Goal: Transaction & Acquisition: Obtain resource

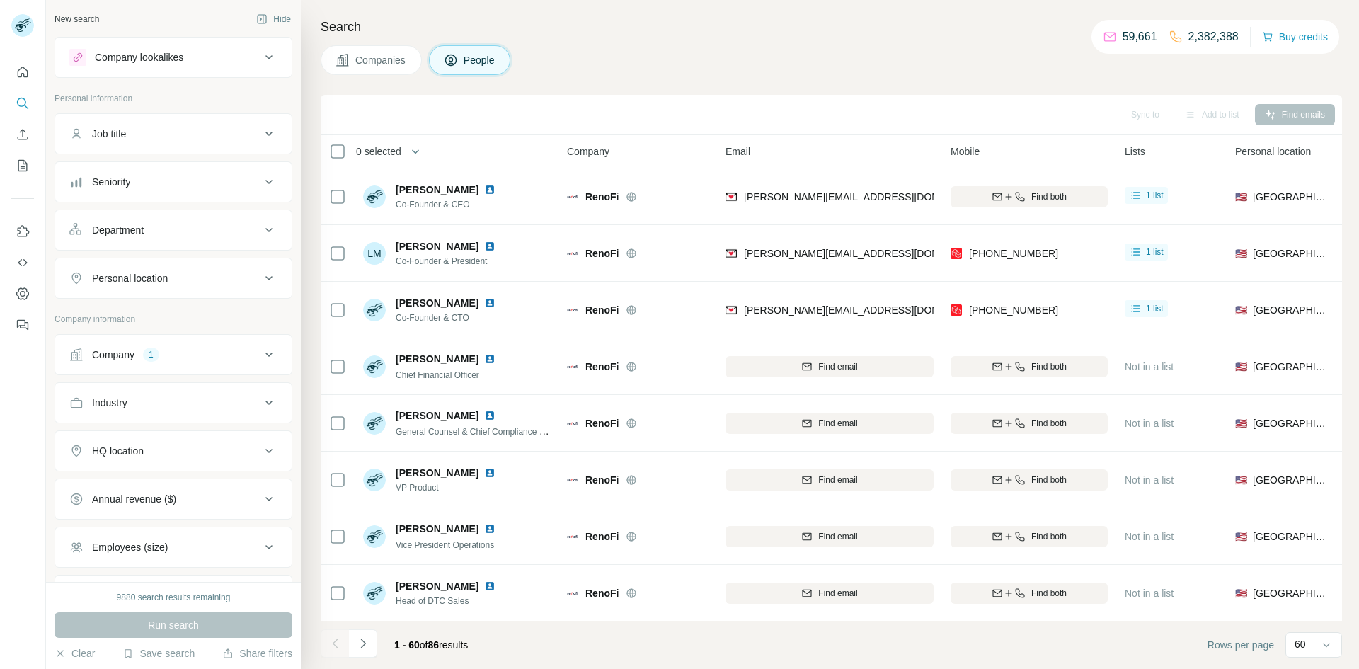
click at [277, 361] on icon at bounding box center [268, 354] width 17 height 17
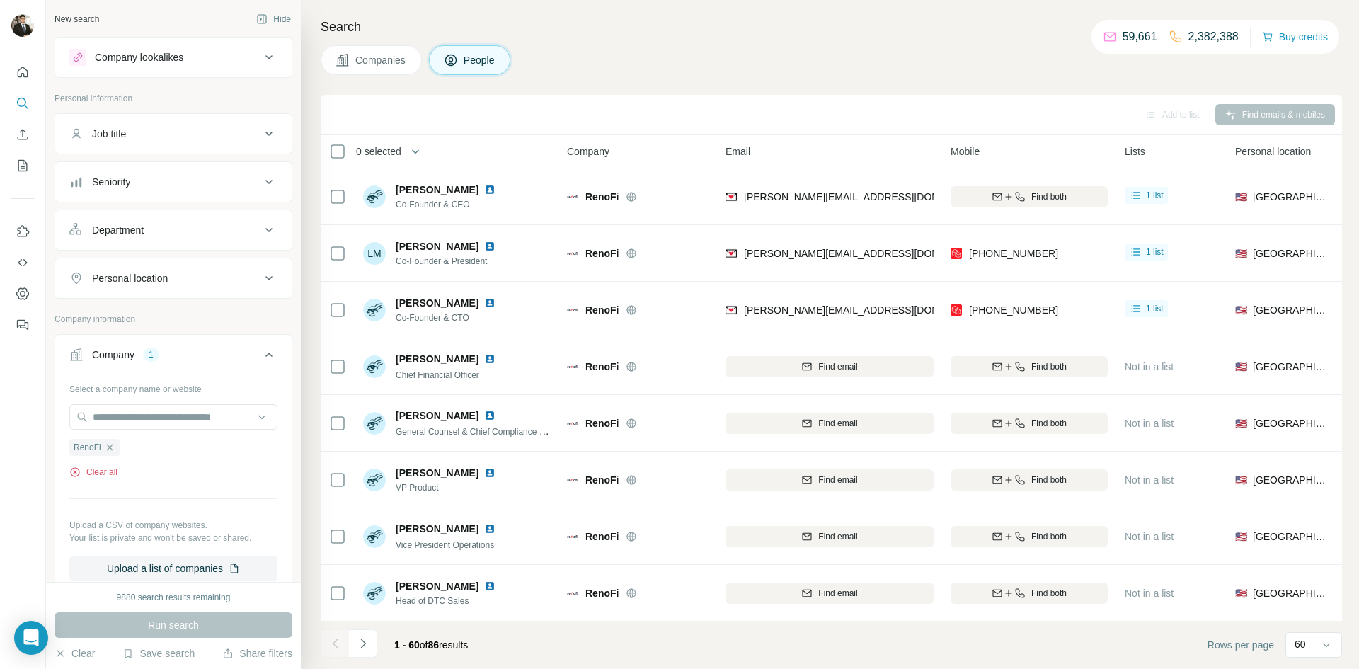
click at [110, 468] on button "Clear all" at bounding box center [93, 472] width 48 height 13
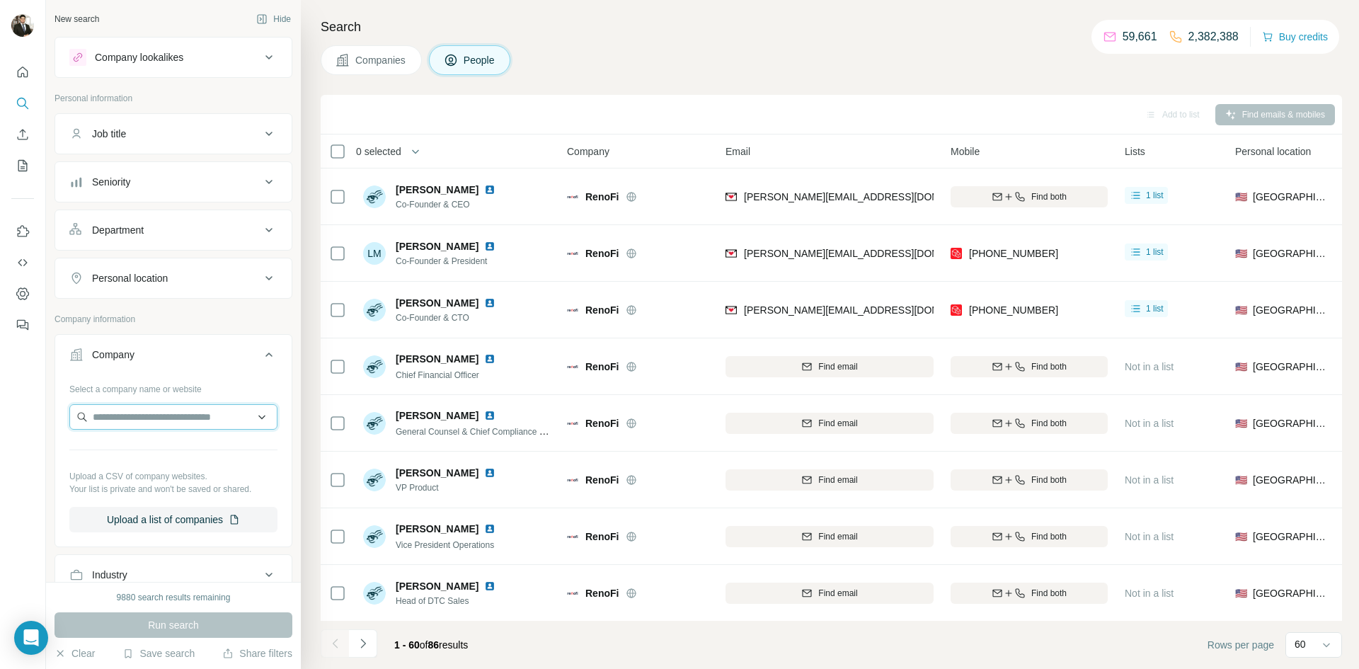
click at [117, 416] on input "text" at bounding box center [173, 416] width 208 height 25
drag, startPoint x: 128, startPoint y: 422, endPoint x: 141, endPoint y: 489, distance: 68.4
click at [141, 489] on div "Select a company name or website Upload a CSV of company websites. Your list is…" at bounding box center [173, 454] width 208 height 155
paste input "**********"
type input "**********"
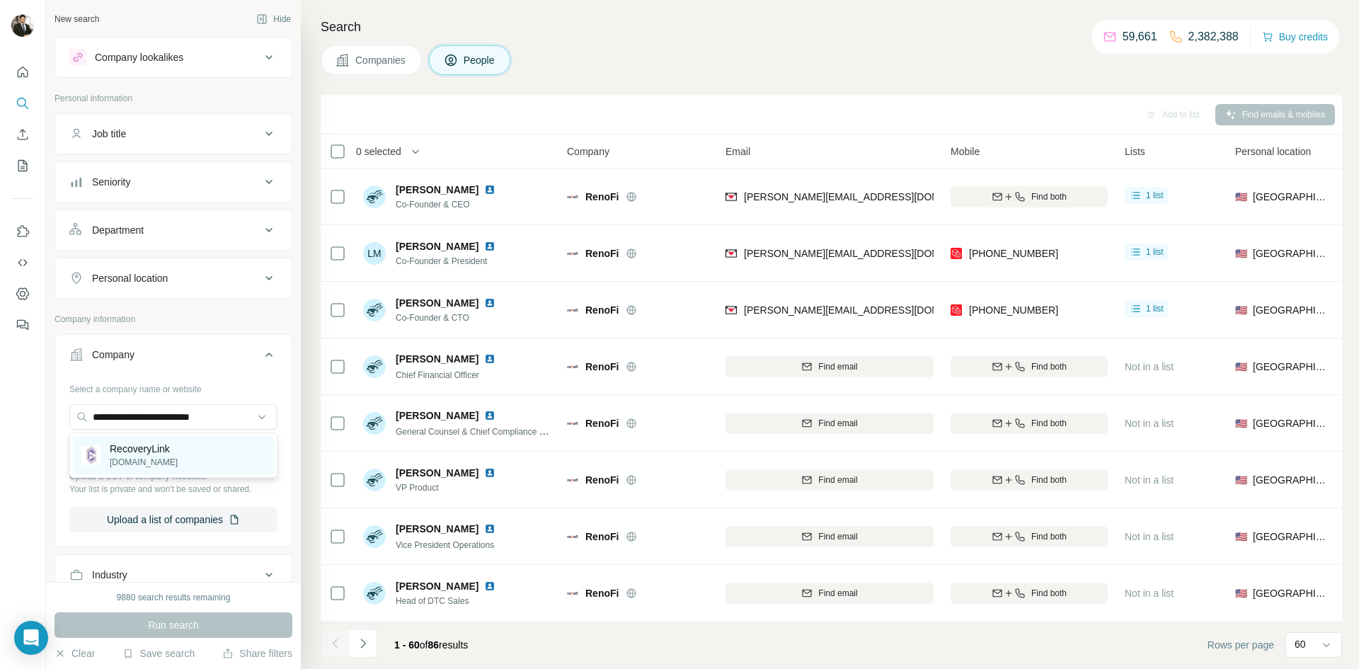
click at [154, 454] on p "RecoveryLink" at bounding box center [144, 449] width 68 height 14
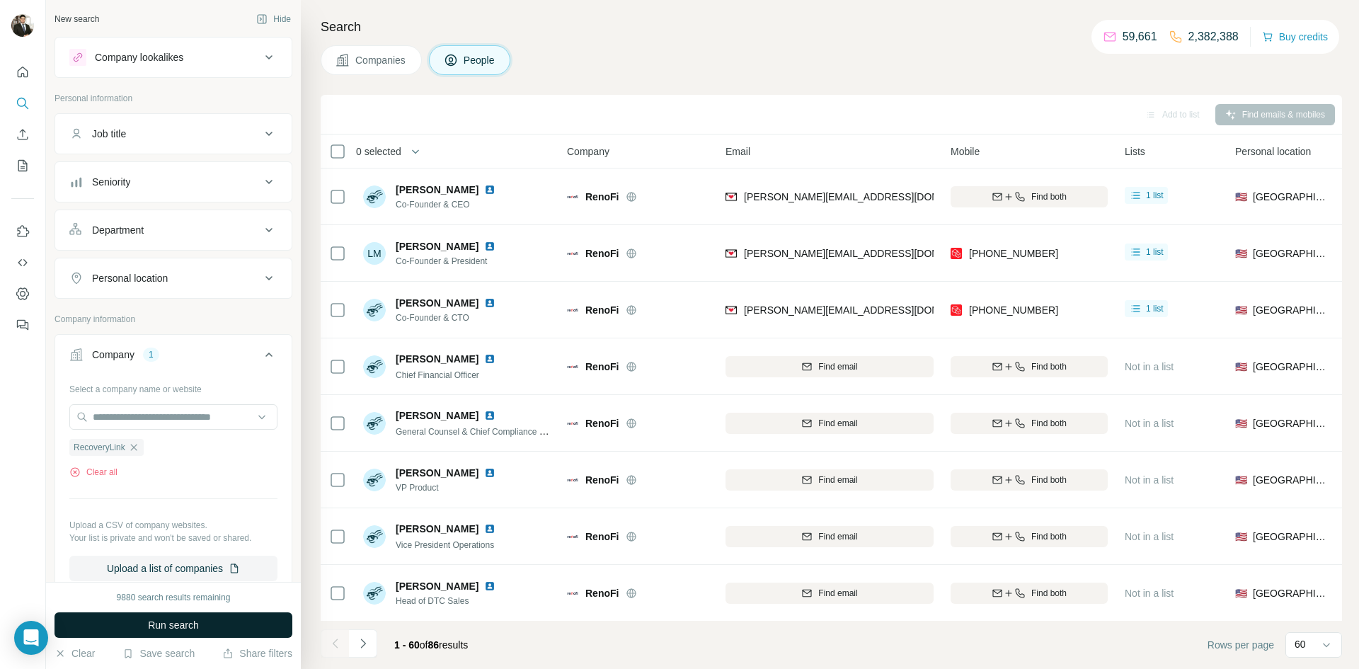
click at [163, 621] on span "Run search" at bounding box center [173, 625] width 51 height 14
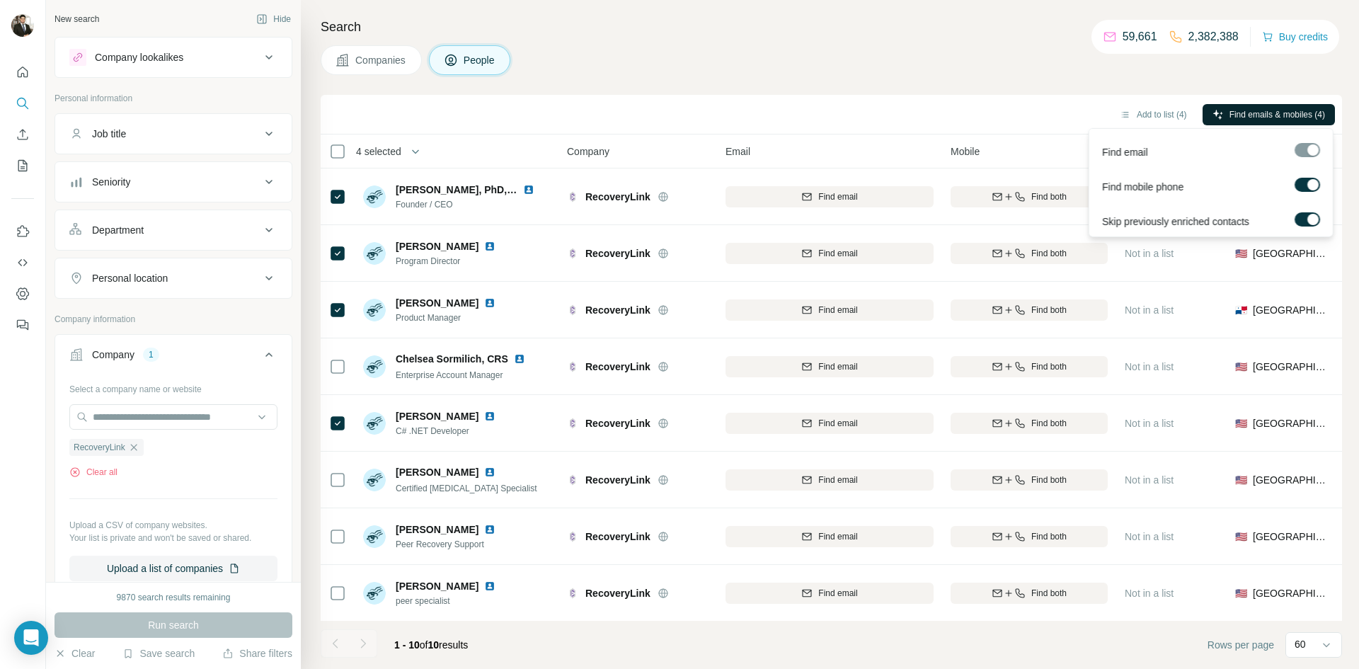
click at [1255, 120] on span "Find emails & mobiles (4)" at bounding box center [1277, 114] width 96 height 13
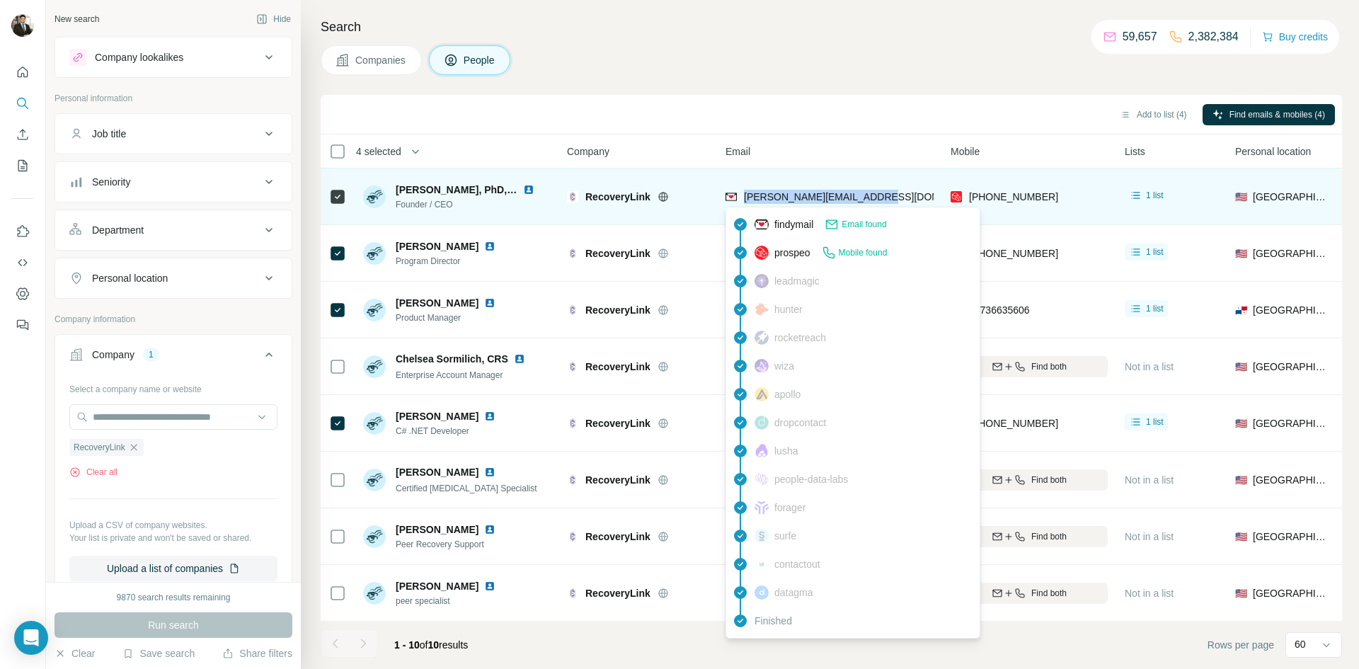
drag, startPoint x: 897, startPoint y: 195, endPoint x: 742, endPoint y: 199, distance: 154.3
click at [742, 199] on div "robert@myrecoverylink.com" at bounding box center [829, 196] width 208 height 39
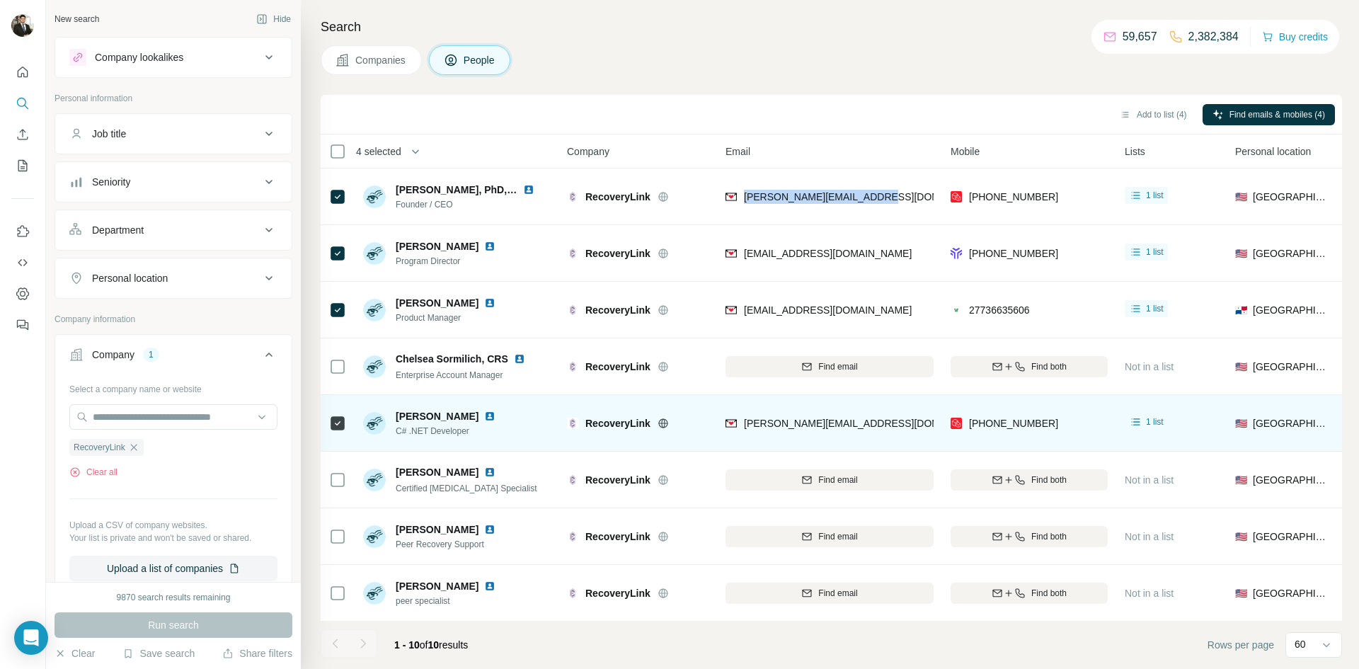
copy span "robert@myrecoverylink.com"
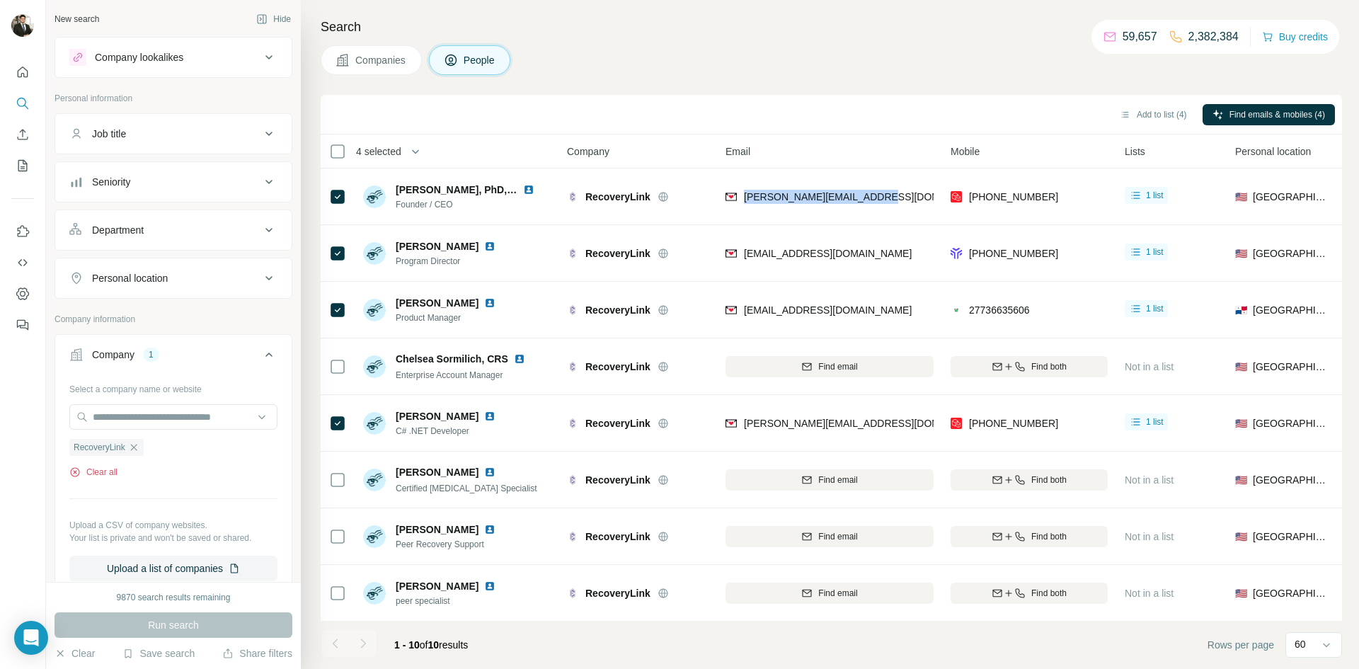
click at [96, 473] on button "Clear all" at bounding box center [93, 472] width 48 height 13
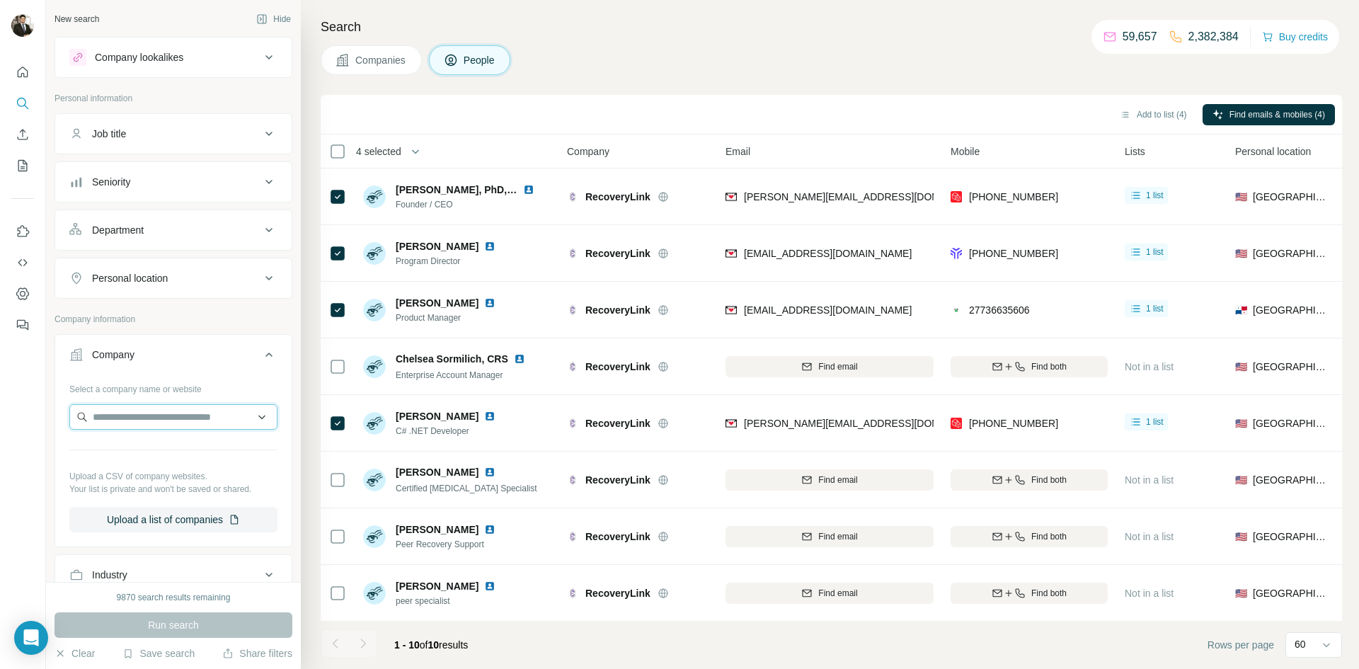
click at [129, 413] on input "text" at bounding box center [173, 416] width 208 height 25
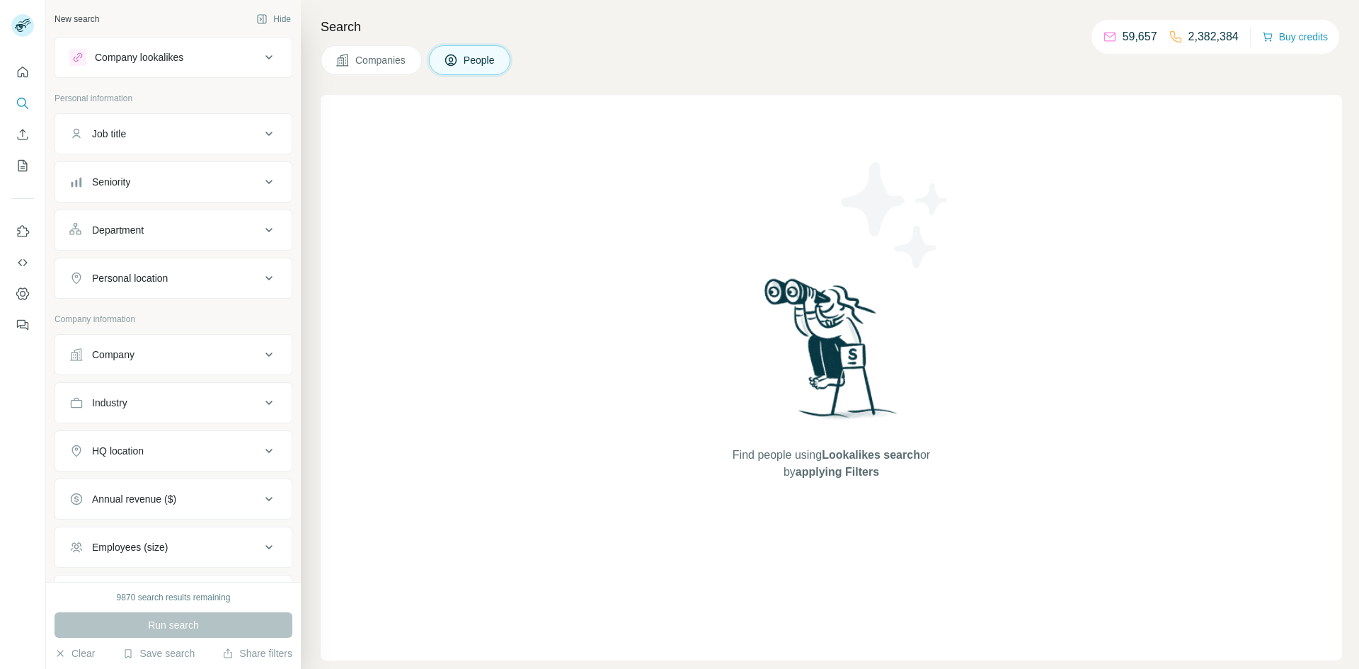
click at [137, 356] on div "Company" at bounding box center [164, 354] width 191 height 14
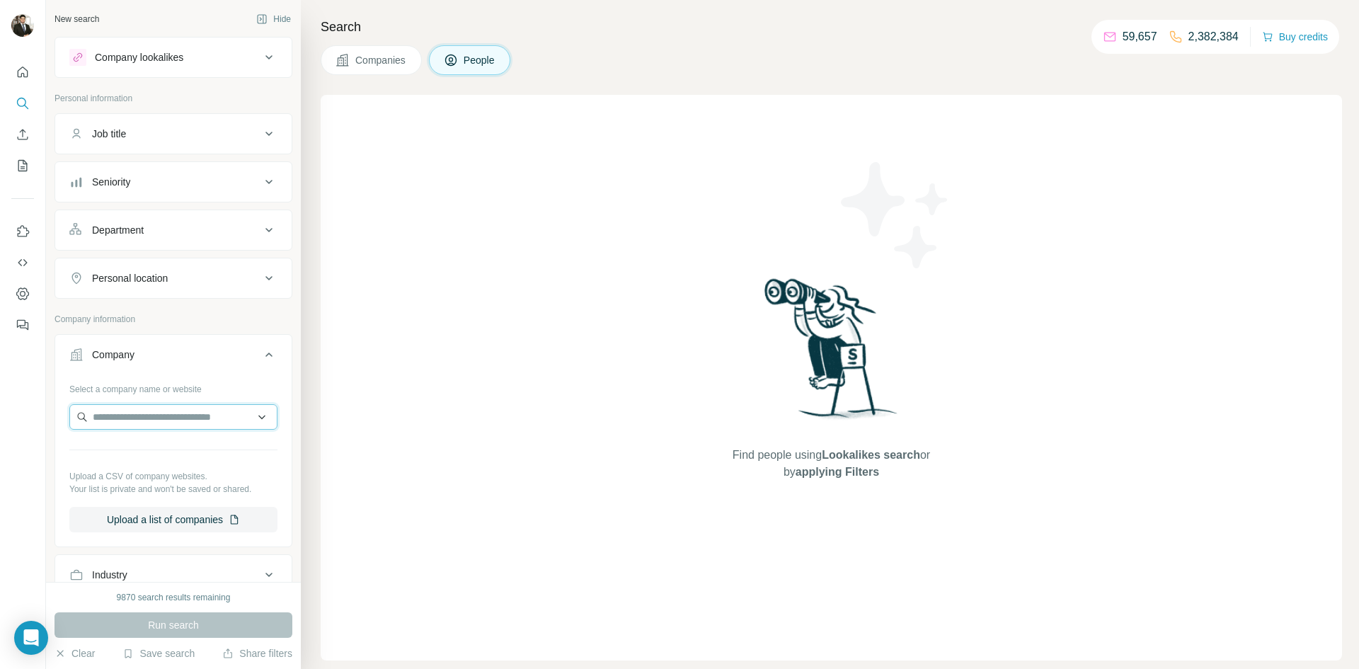
click at [117, 415] on input "text" at bounding box center [173, 416] width 208 height 25
paste input "**********"
type input "**********"
click at [1268, 304] on div "Find people using Lookalikes search or by applying Filters" at bounding box center [831, 377] width 1021 height 565
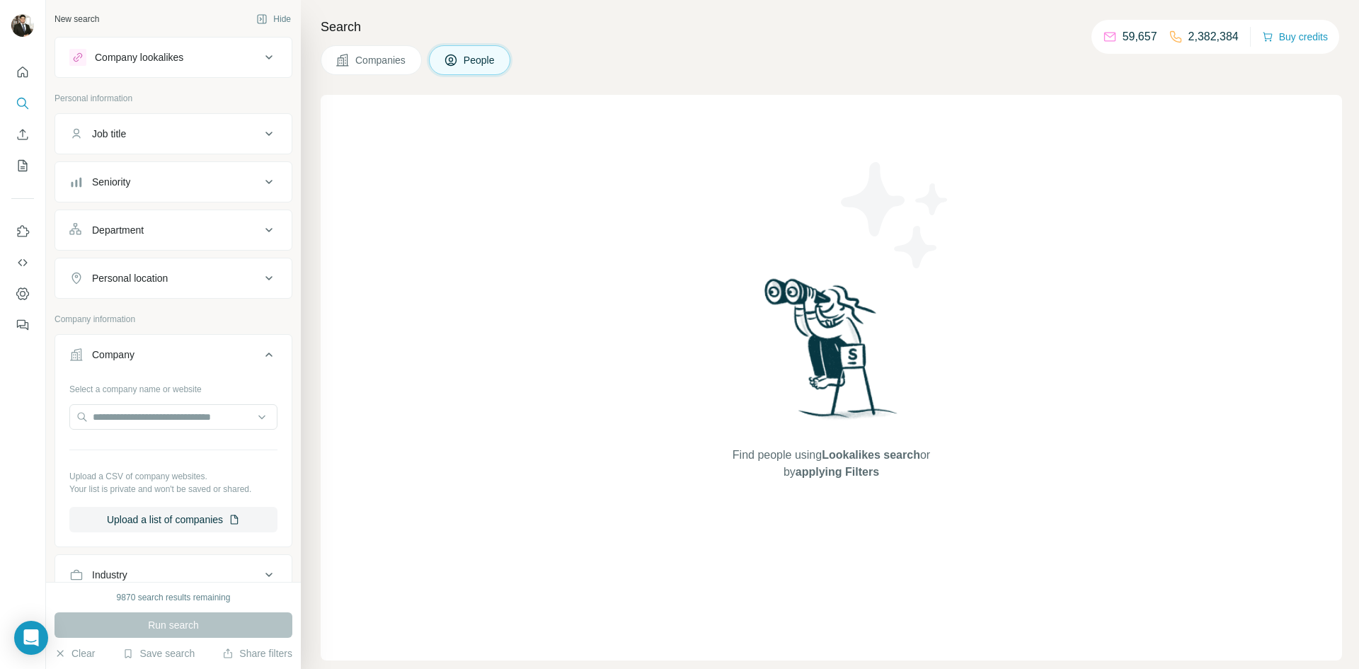
click at [369, 53] on span "Companies" at bounding box center [381, 60] width 52 height 14
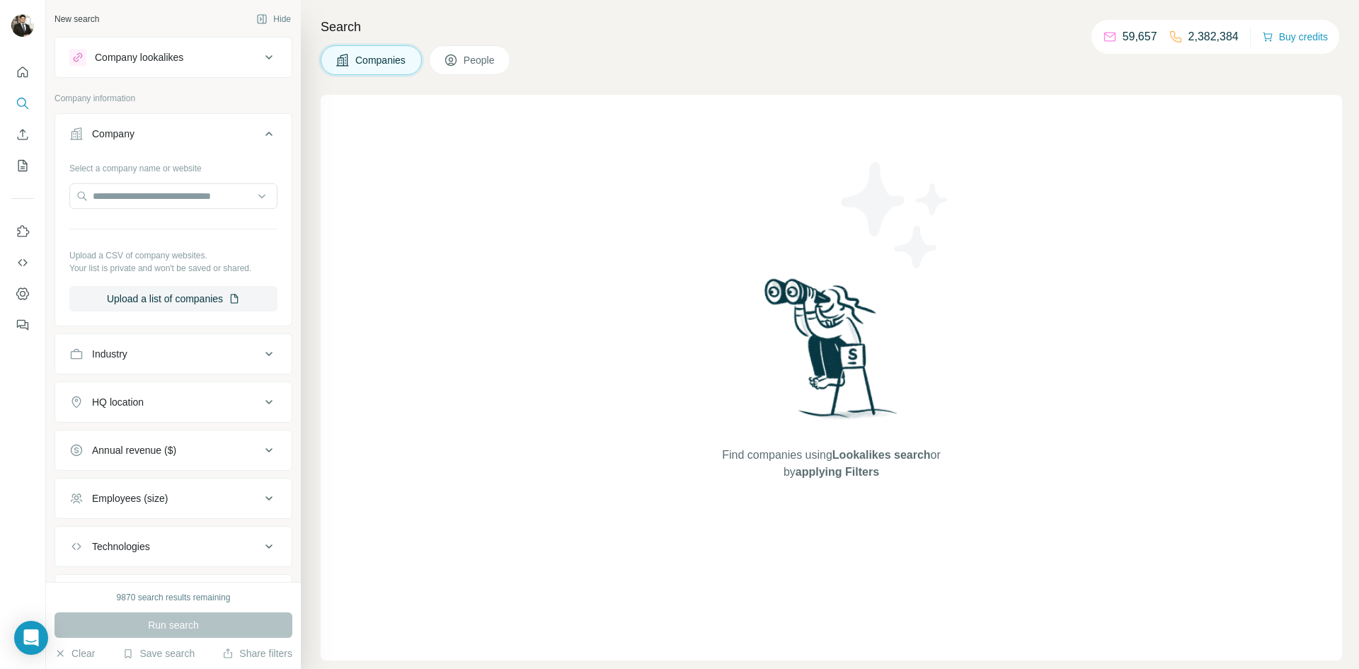
click at [438, 54] on button "People" at bounding box center [470, 60] width 82 height 30
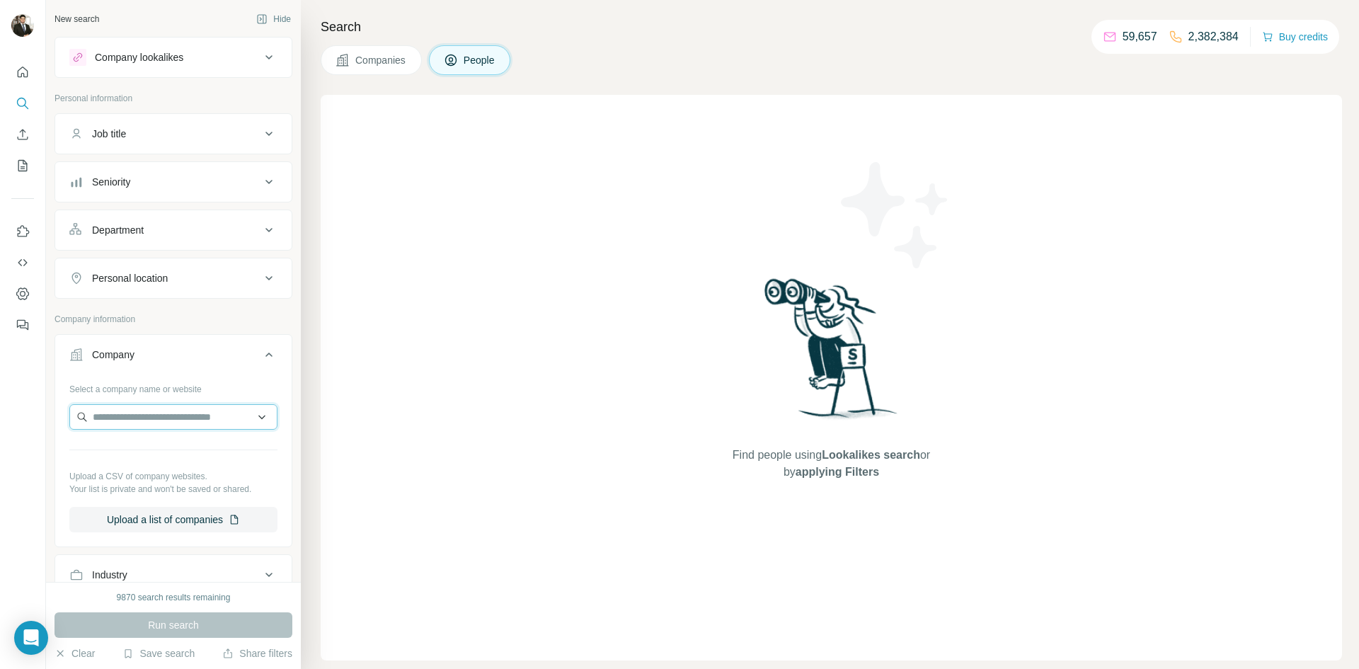
click at [134, 417] on input "text" at bounding box center [173, 416] width 208 height 25
paste input "**********"
type input "**********"
click at [138, 459] on p "easy-sales.com" at bounding box center [149, 462] width 79 height 13
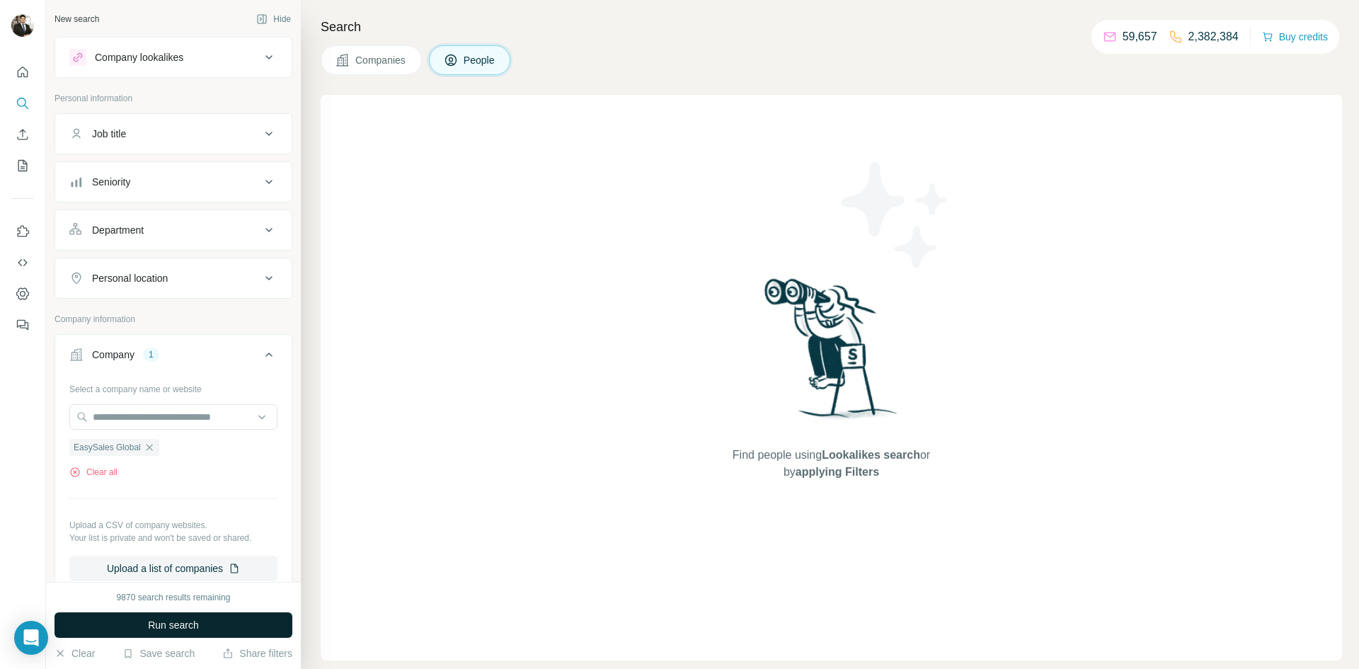
click at [159, 629] on span "Run search" at bounding box center [173, 625] width 51 height 14
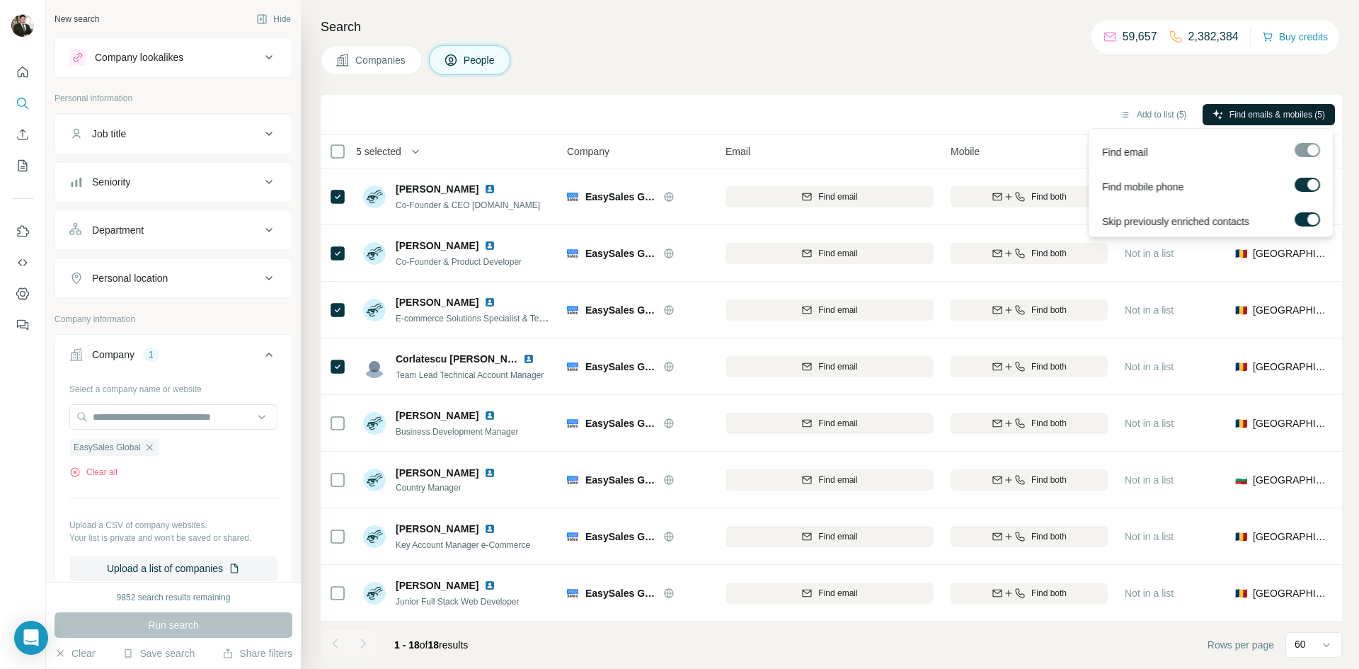
click at [1283, 116] on span "Find emails & mobiles (5)" at bounding box center [1277, 114] width 96 height 13
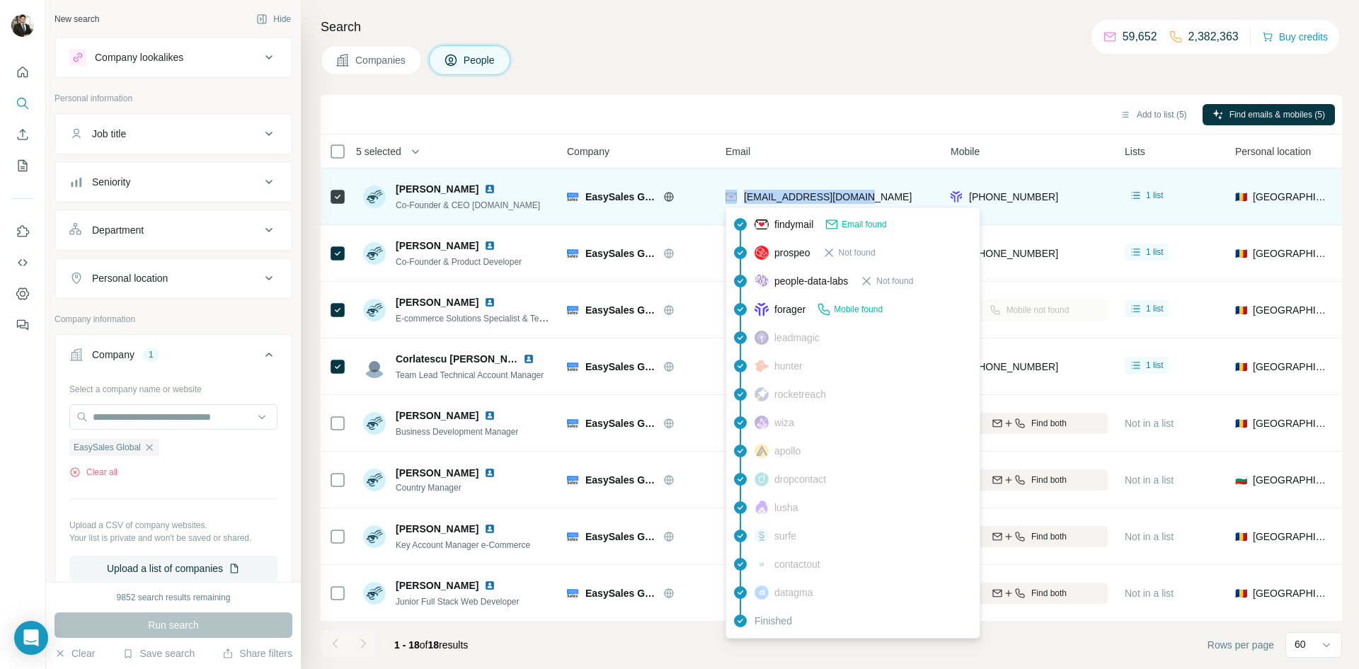
drag, startPoint x: 866, startPoint y: 198, endPoint x: 737, endPoint y: 197, distance: 128.8
click at [737, 197] on div "ciprian@easy-sales.com" at bounding box center [829, 196] width 208 height 39
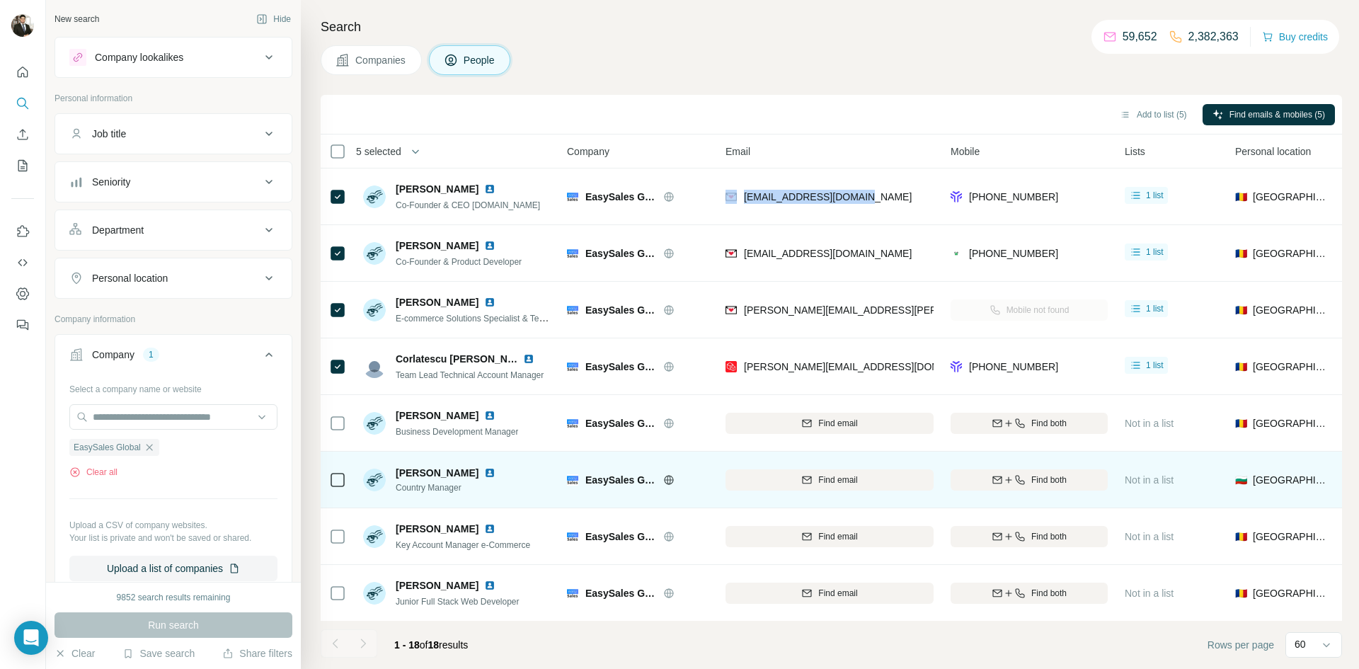
copy div "ciprian@easy-sales.com"
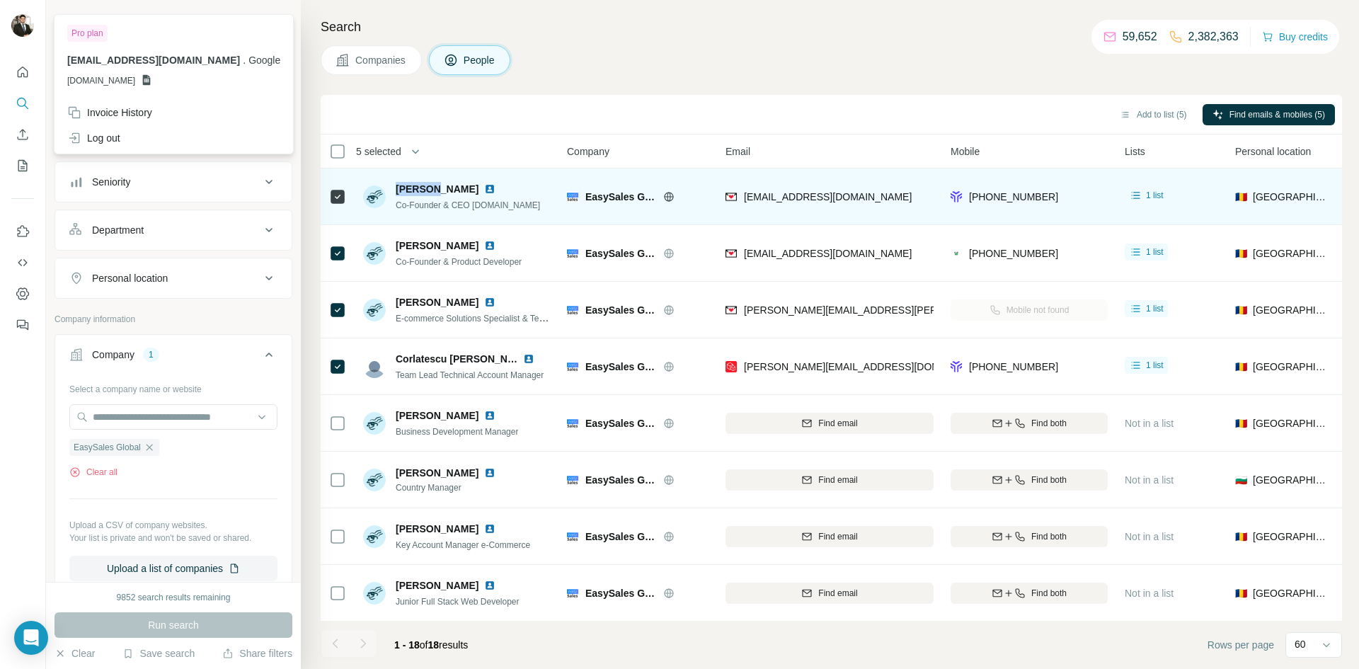
drag, startPoint x: 391, startPoint y: 185, endPoint x: 430, endPoint y: 188, distance: 38.3
click at [430, 188] on div "Ciprian Cazacu Co-Founder & CEO easy-sales.com" at bounding box center [451, 197] width 177 height 30
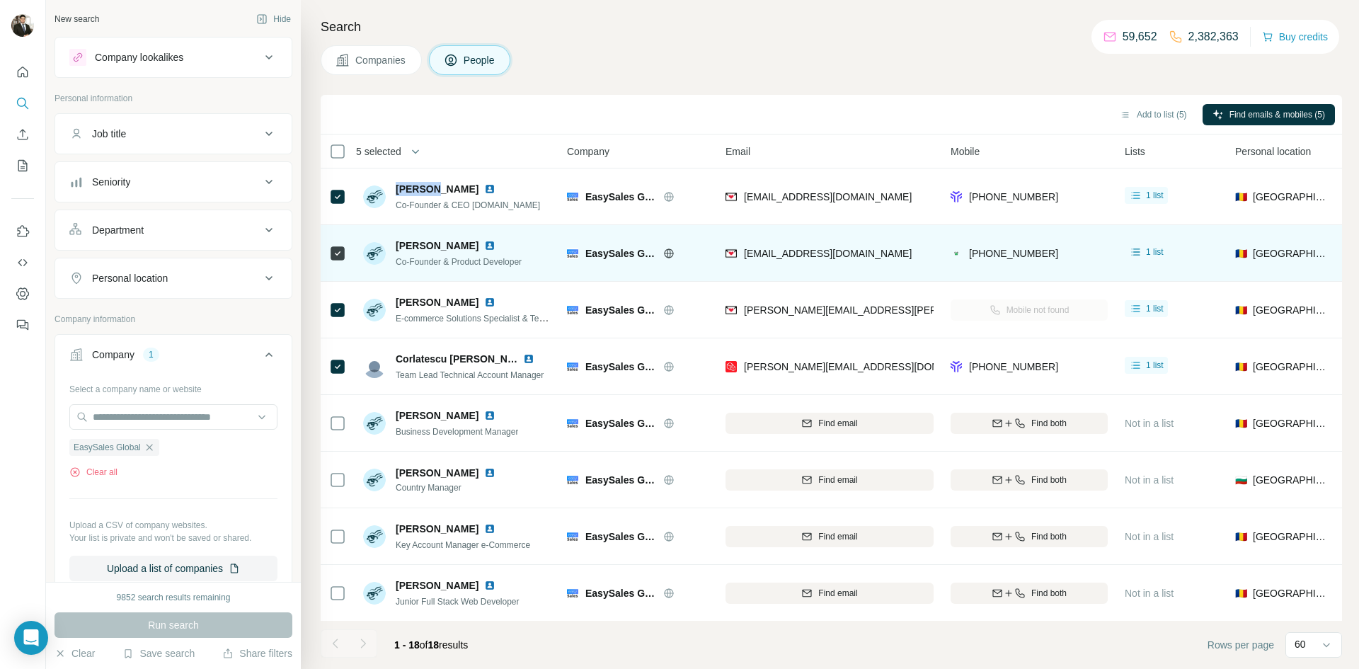
copy span "Ciprian"
click at [666, 254] on icon at bounding box center [668, 253] width 11 height 11
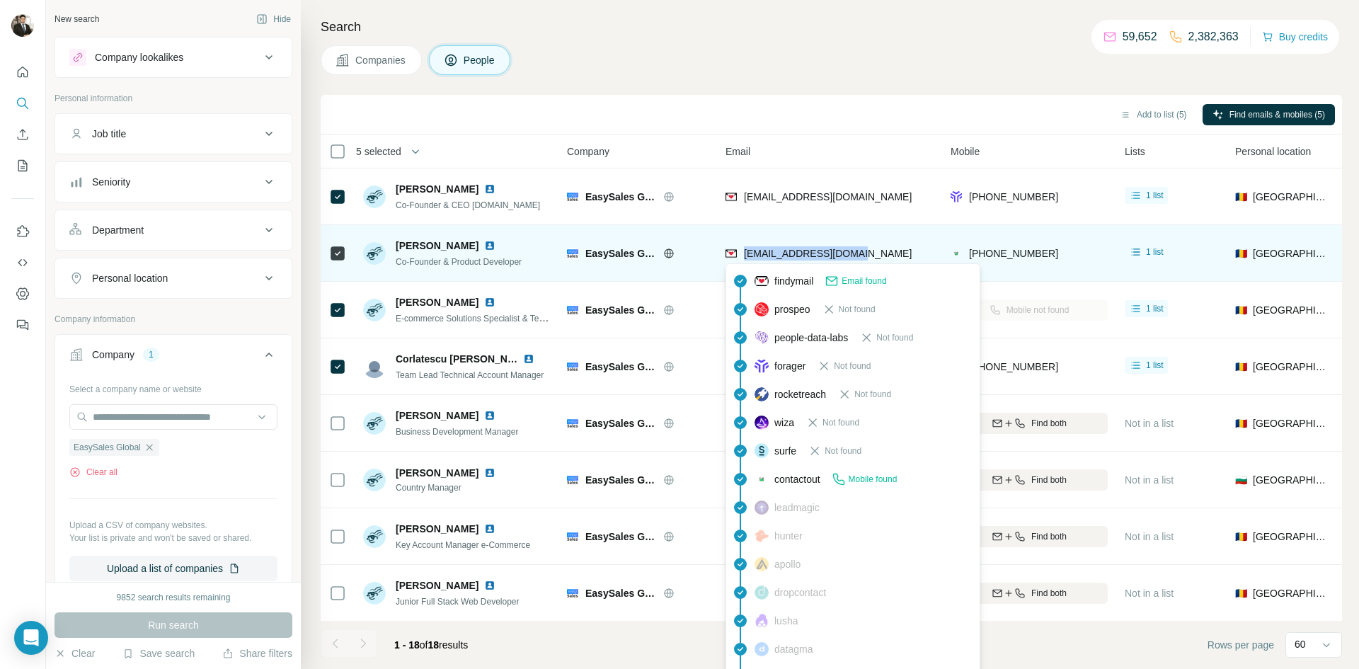
drag, startPoint x: 868, startPoint y: 256, endPoint x: 742, endPoint y: 252, distance: 125.3
click at [742, 252] on div "iulian@easy-sales.com" at bounding box center [829, 253] width 208 height 39
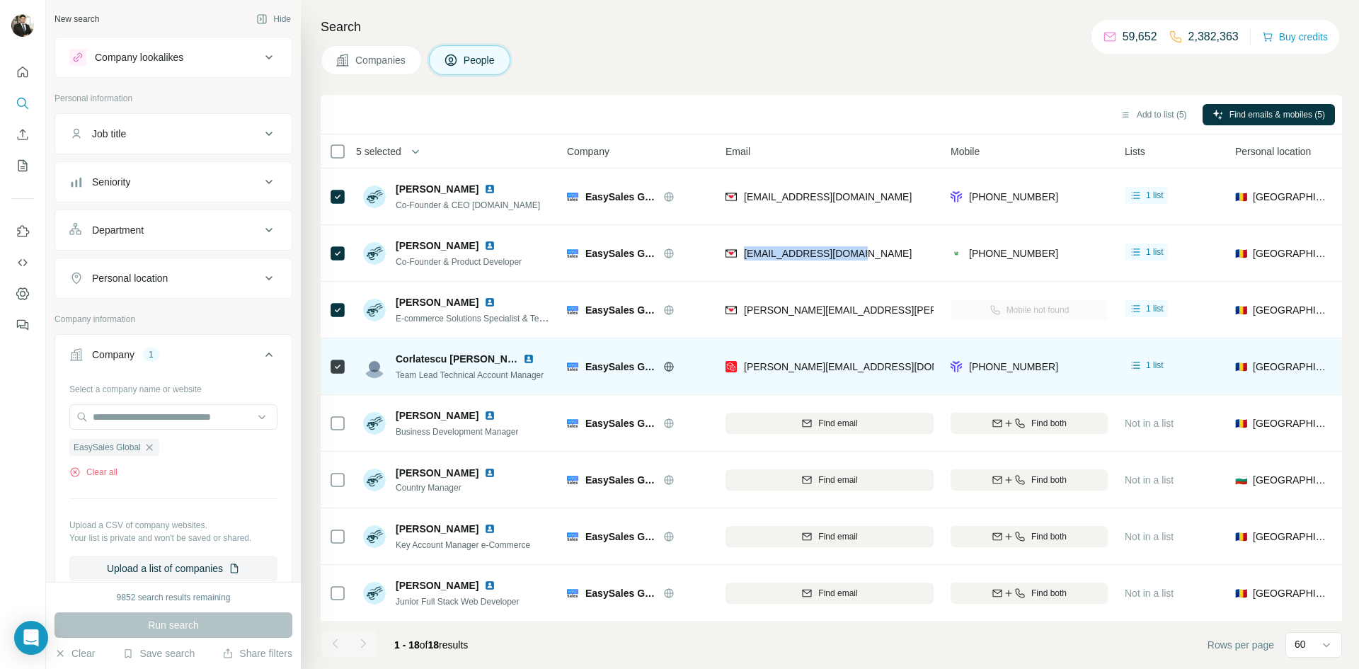
copy span "iulian@easy-sales.com"
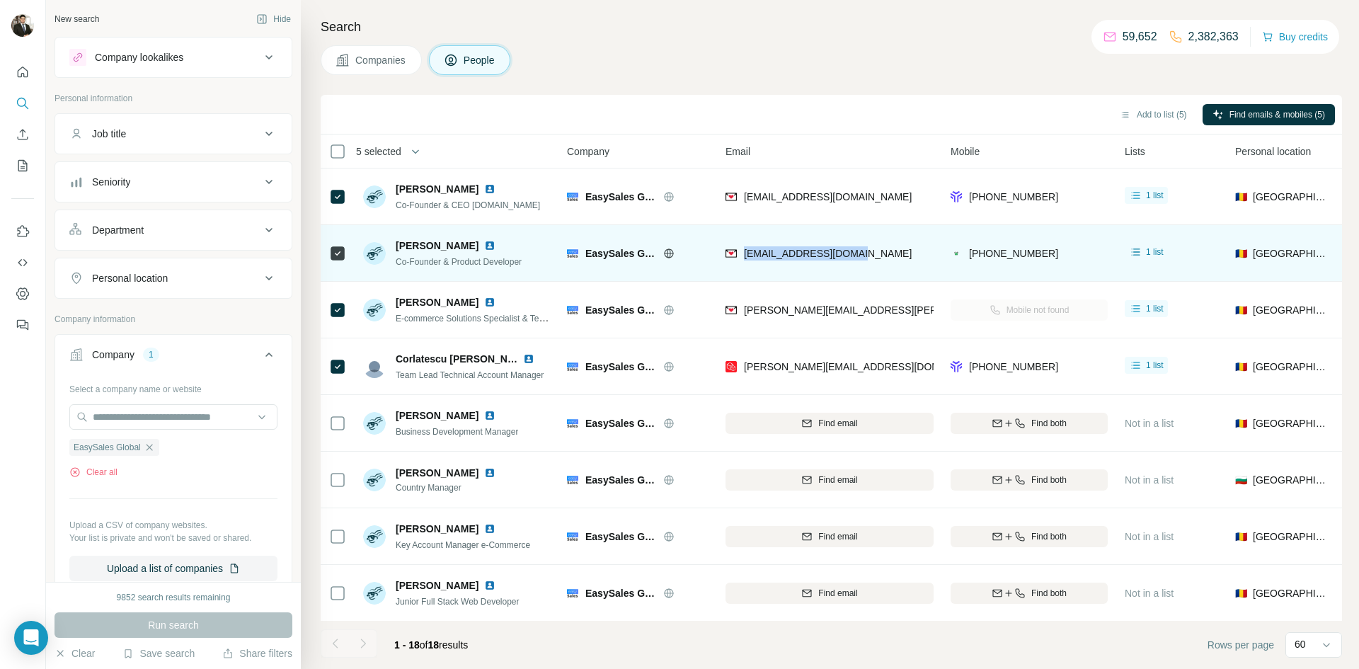
click at [769, 270] on div "iulian@easy-sales.com" at bounding box center [829, 253] width 208 height 39
drag, startPoint x: 392, startPoint y: 241, endPoint x: 404, endPoint y: 271, distance: 32.1
click at [420, 246] on div "Iulian Cazacu Co-Founder & Product Developer" at bounding box center [442, 253] width 159 height 30
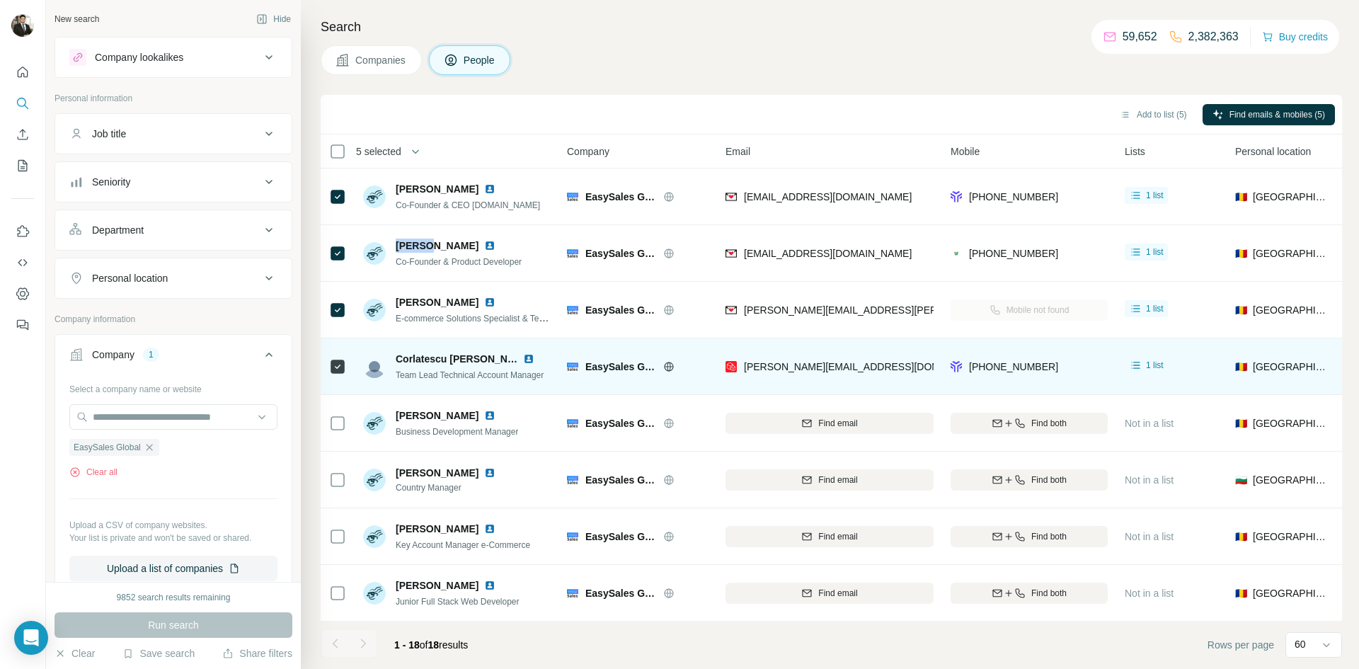
copy span "Iulian"
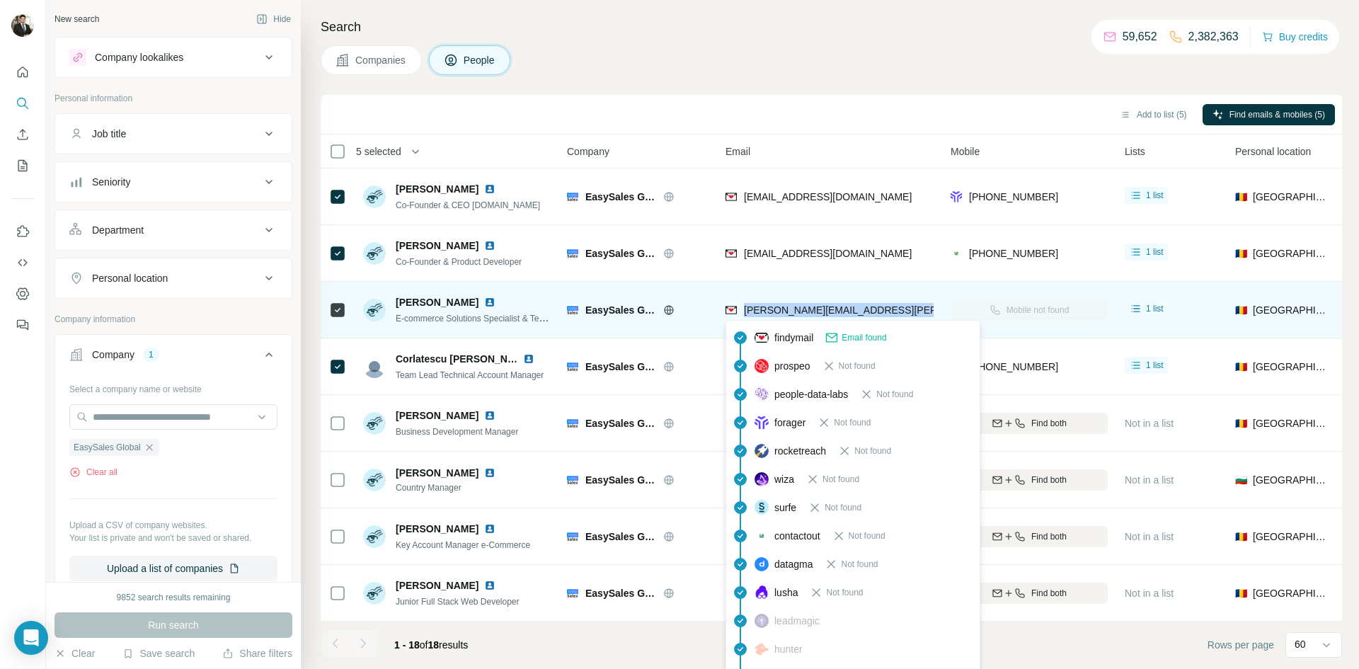
drag, startPoint x: 921, startPoint y: 312, endPoint x: 744, endPoint y: 315, distance: 177.6
click at [744, 315] on div "alexandru.olteanu@easy-sales.com" at bounding box center [829, 309] width 208 height 39
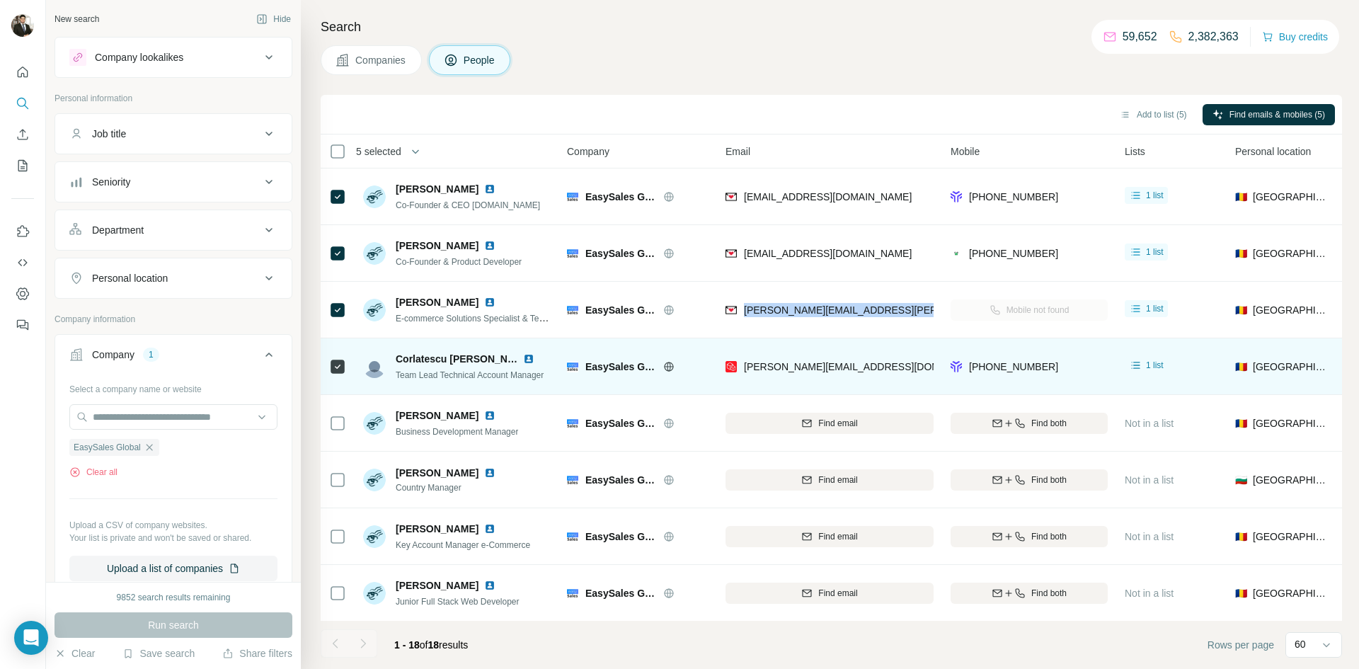
copy span "alexandru.olteanu@easy-sales.com"
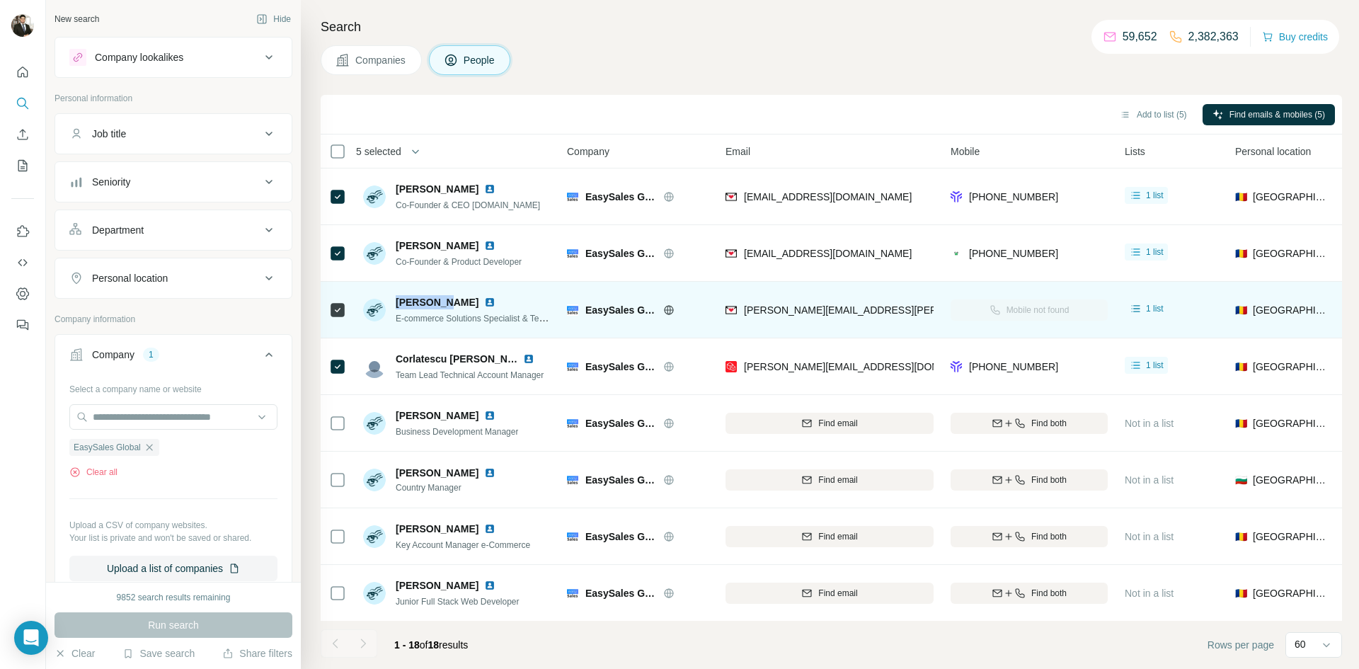
drag, startPoint x: 393, startPoint y: 299, endPoint x: 444, endPoint y: 301, distance: 51.0
click at [444, 301] on div "Alexandru Olteanu E-commerce Solutions Specialist & Team Leader - Onboarding | …" at bounding box center [457, 310] width 188 height 30
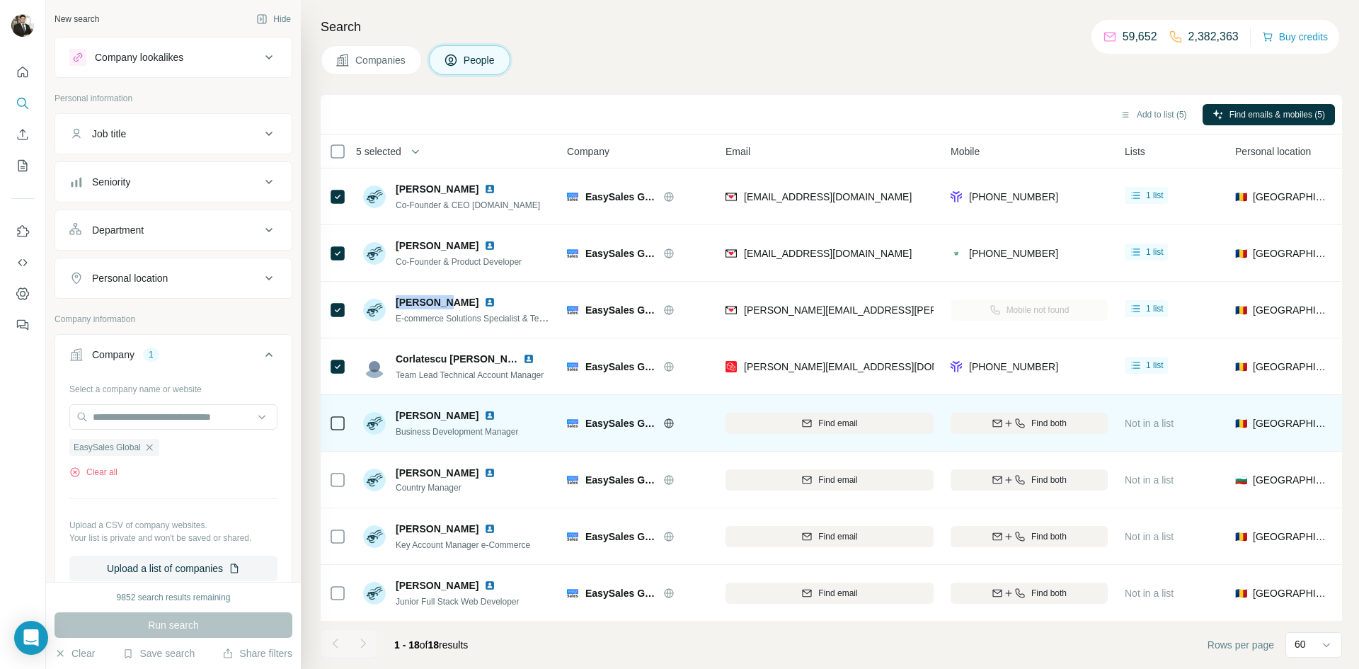
copy span "Alexandru"
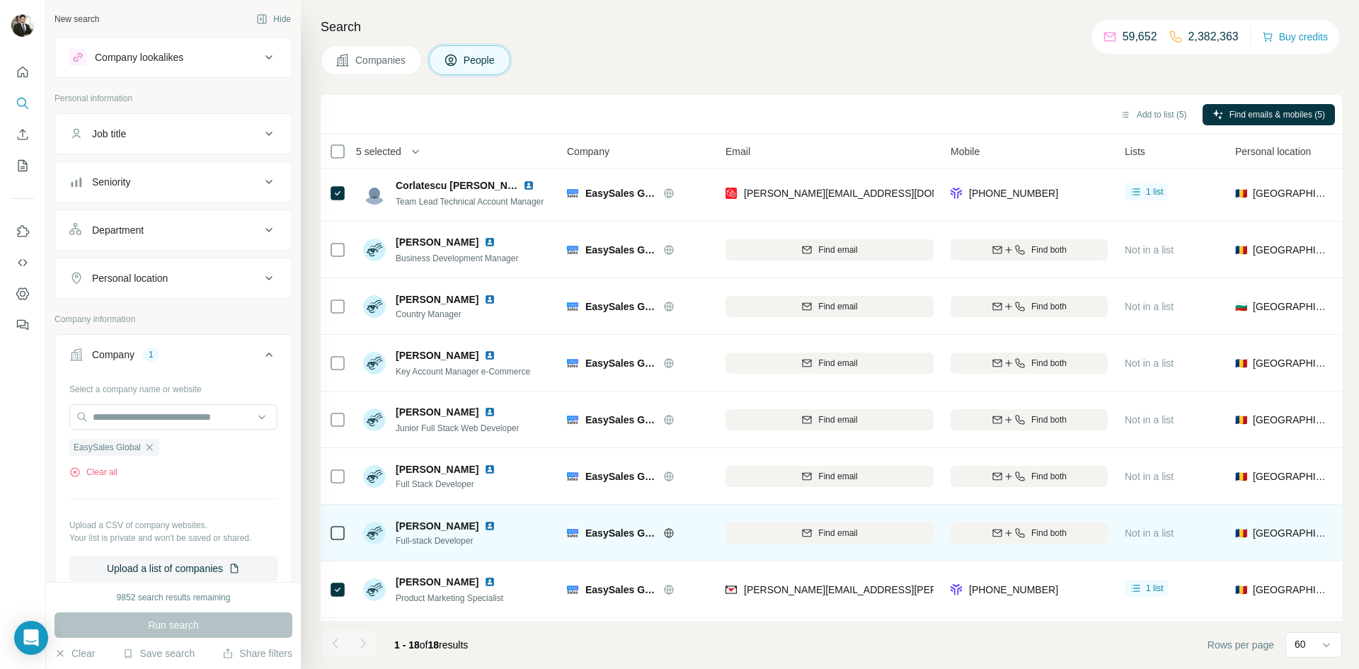
scroll to position [280, 0]
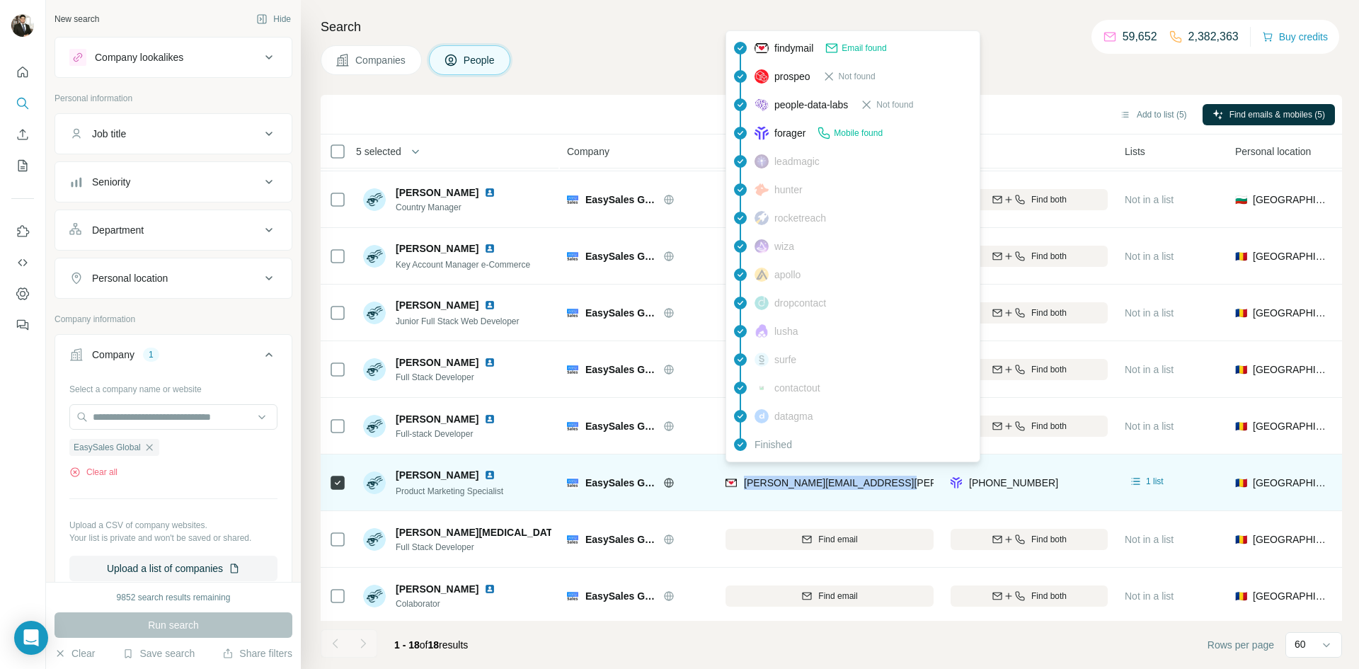
drag, startPoint x: 891, startPoint y: 483, endPoint x: 744, endPoint y: 489, distance: 147.3
click at [744, 489] on div "cristian.lazar@easy-sales.com" at bounding box center [829, 482] width 208 height 39
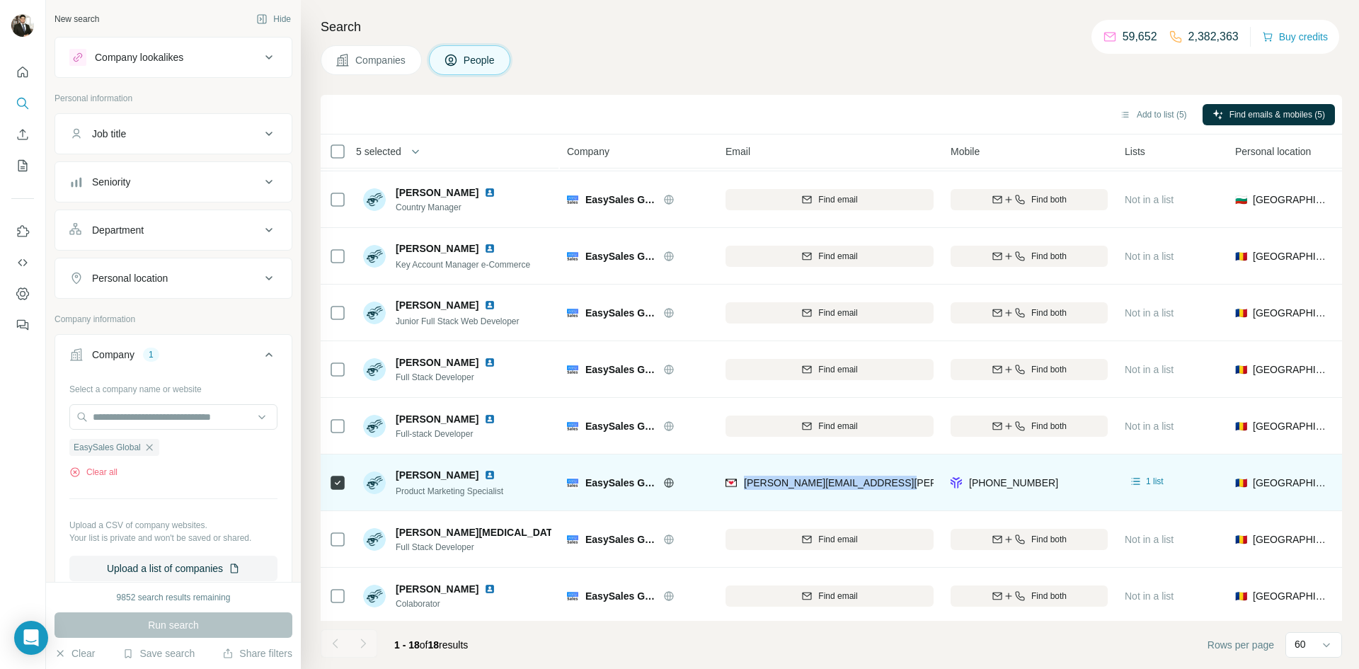
copy span "cristian.lazar@easy-sales.com"
drag, startPoint x: 393, startPoint y: 474, endPoint x: 429, endPoint y: 480, distance: 36.0
click at [433, 475] on div "Cristian Lazăr Product Marketing Specialist" at bounding box center [437, 483] width 149 height 30
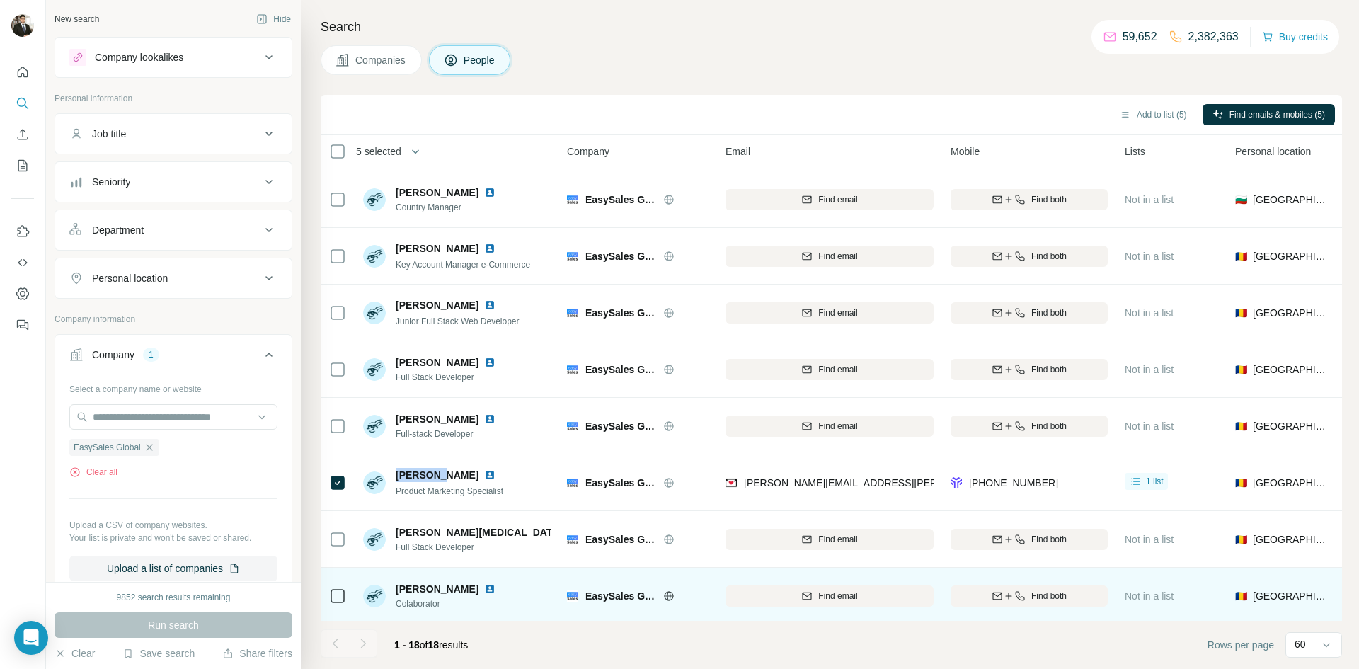
copy span "Cristian"
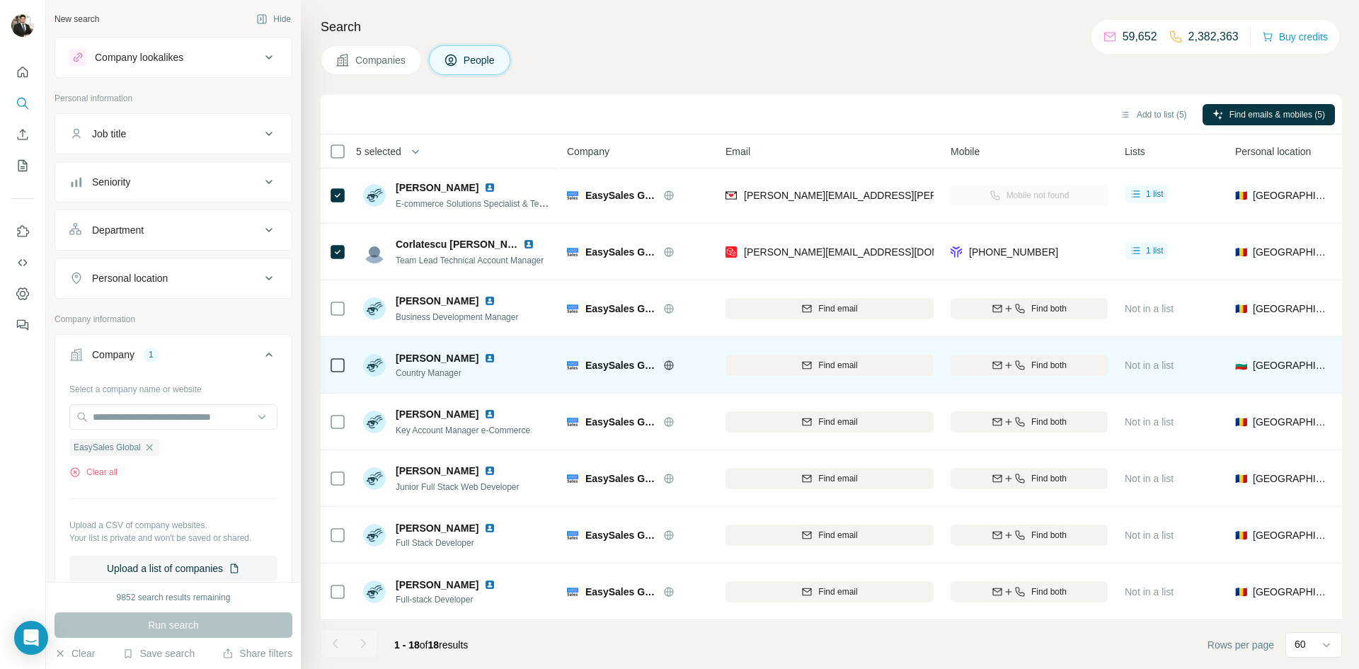
scroll to position [97, 0]
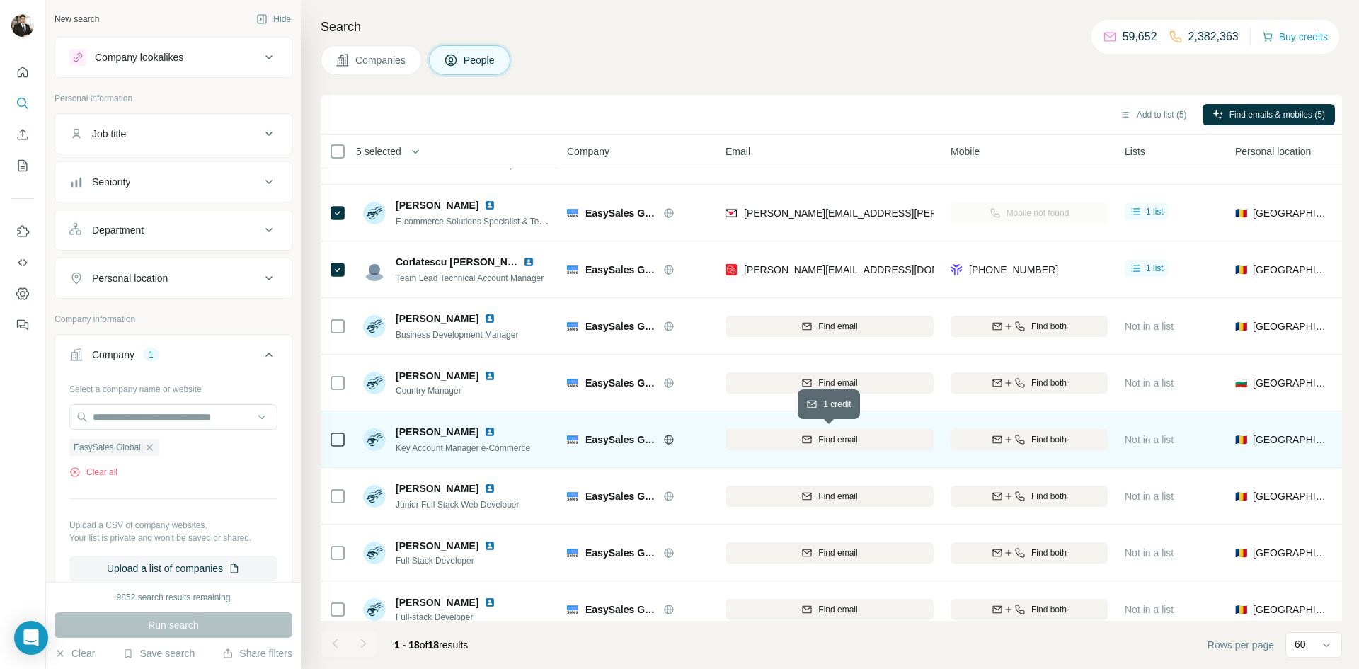
click at [854, 448] on button "Find email" at bounding box center [829, 439] width 208 height 21
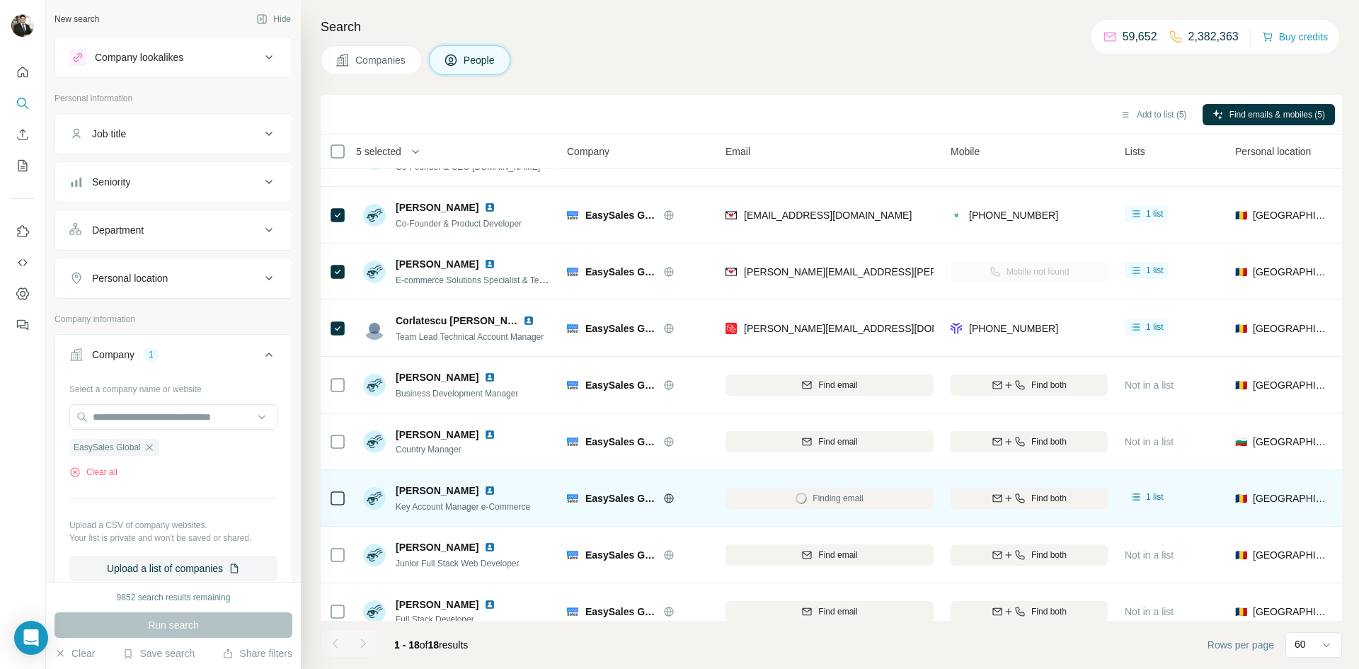
scroll to position [0, 0]
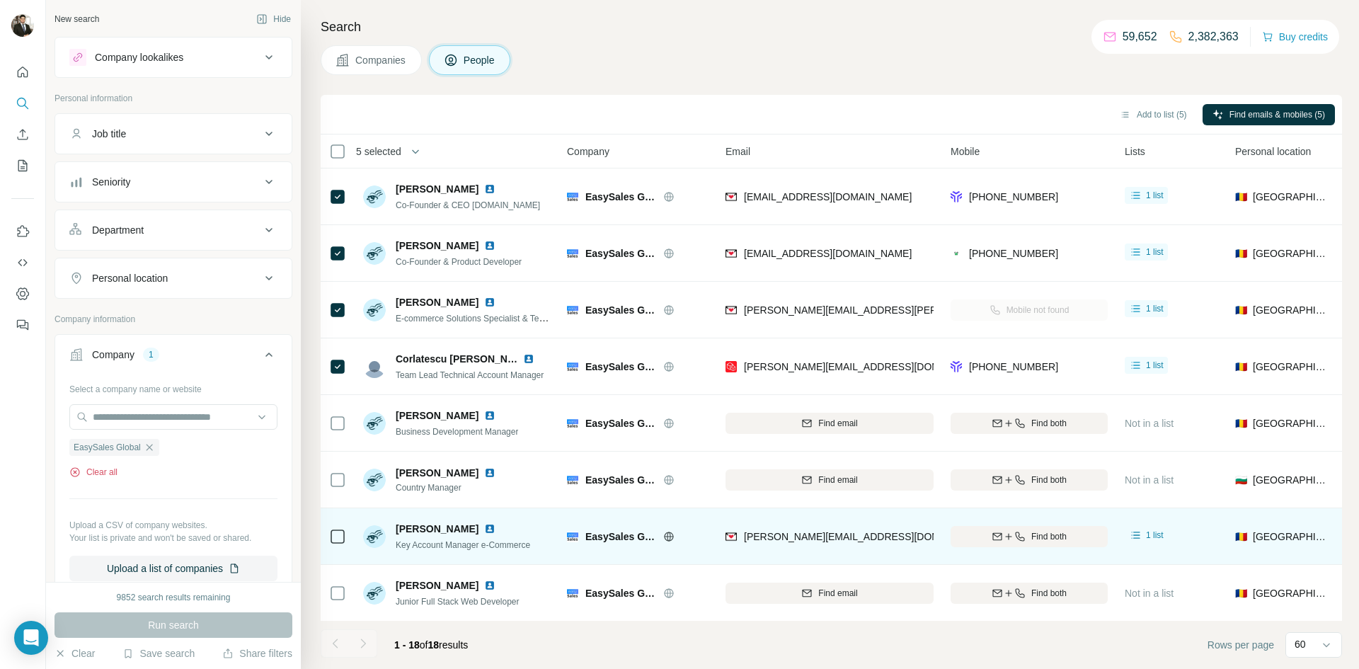
click at [110, 475] on button "Clear all" at bounding box center [93, 472] width 48 height 13
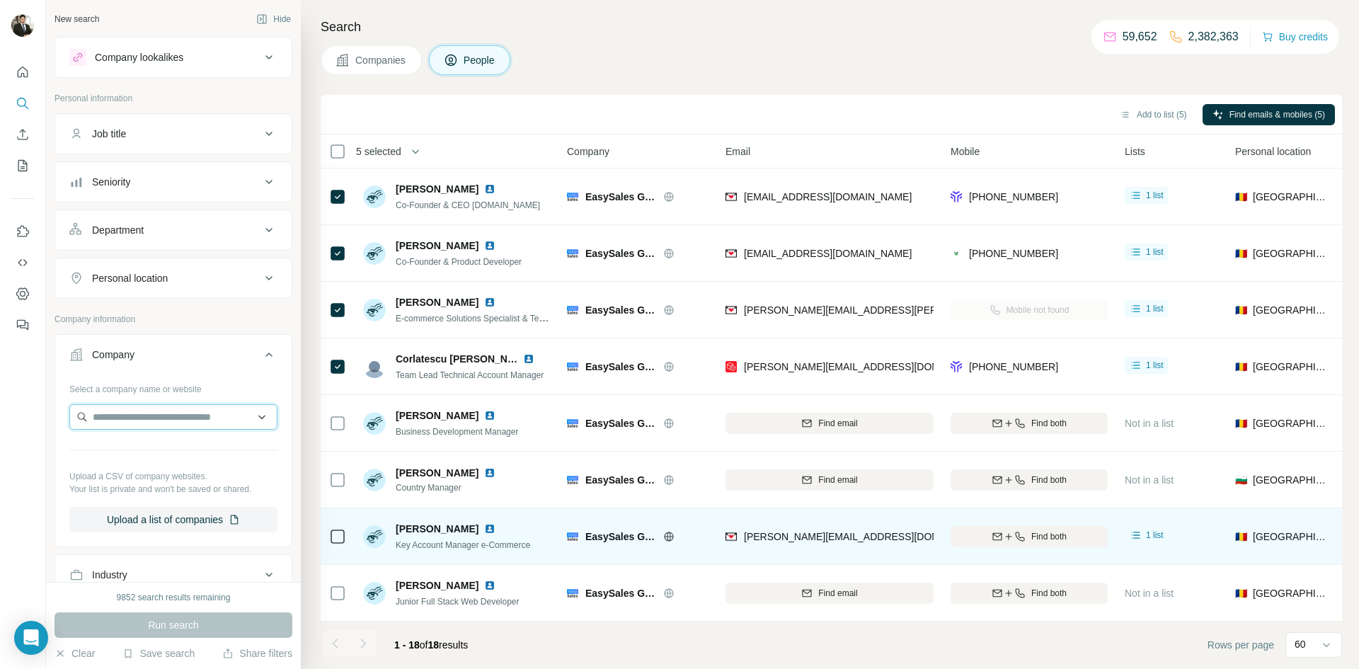
click at [152, 418] on input "text" at bounding box center [173, 416] width 208 height 25
paste input "**********"
type input "**********"
click at [142, 461] on p "mayhem.security" at bounding box center [144, 462] width 68 height 13
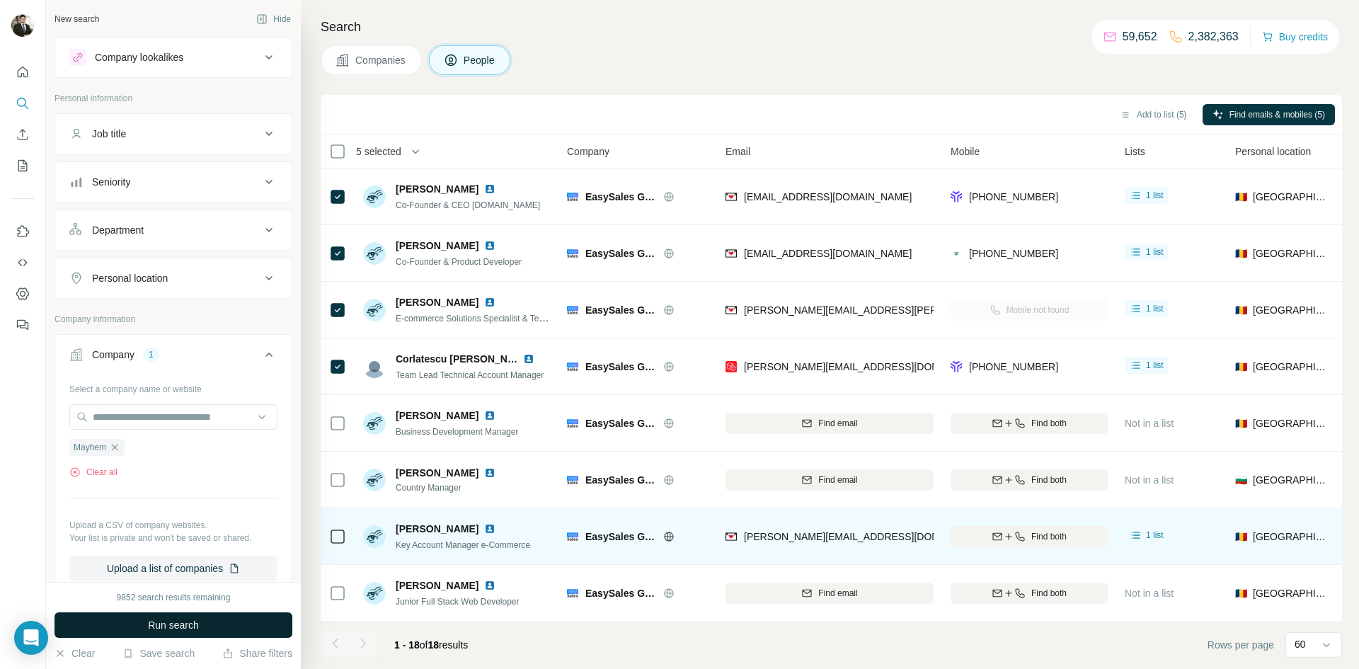
click at [162, 626] on span "Run search" at bounding box center [173, 625] width 51 height 14
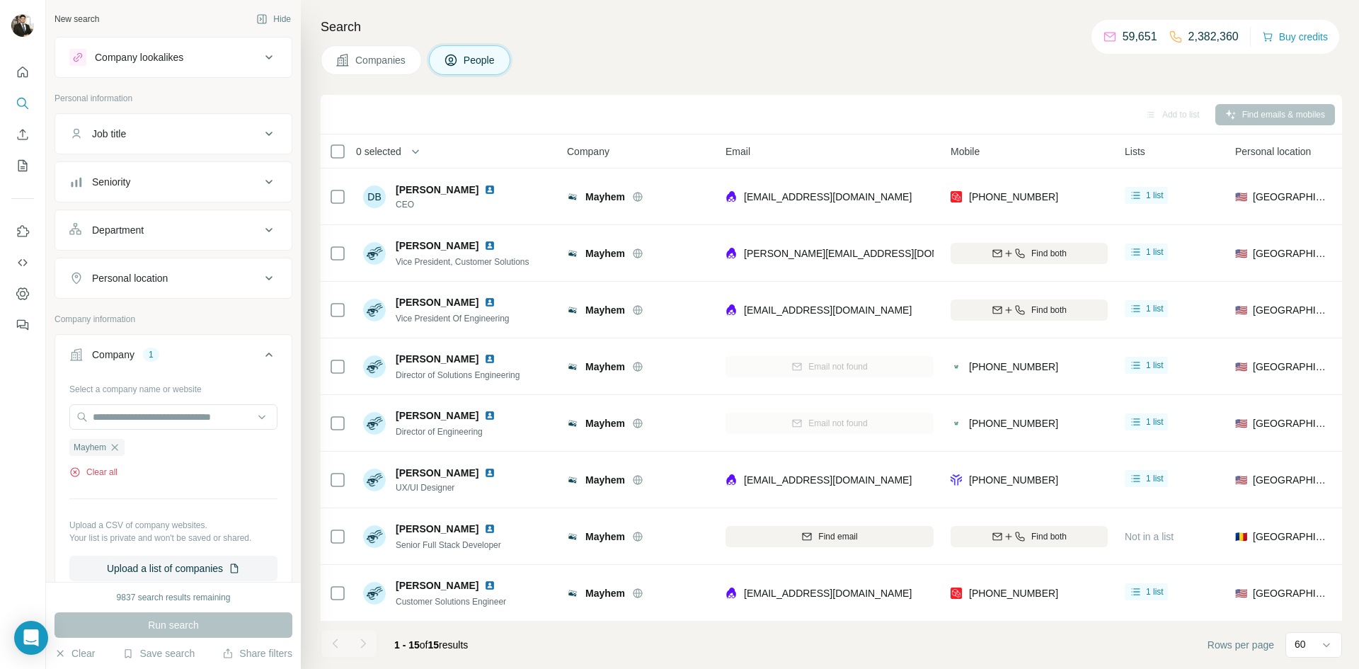
click at [100, 475] on button "Clear all" at bounding box center [93, 472] width 48 height 13
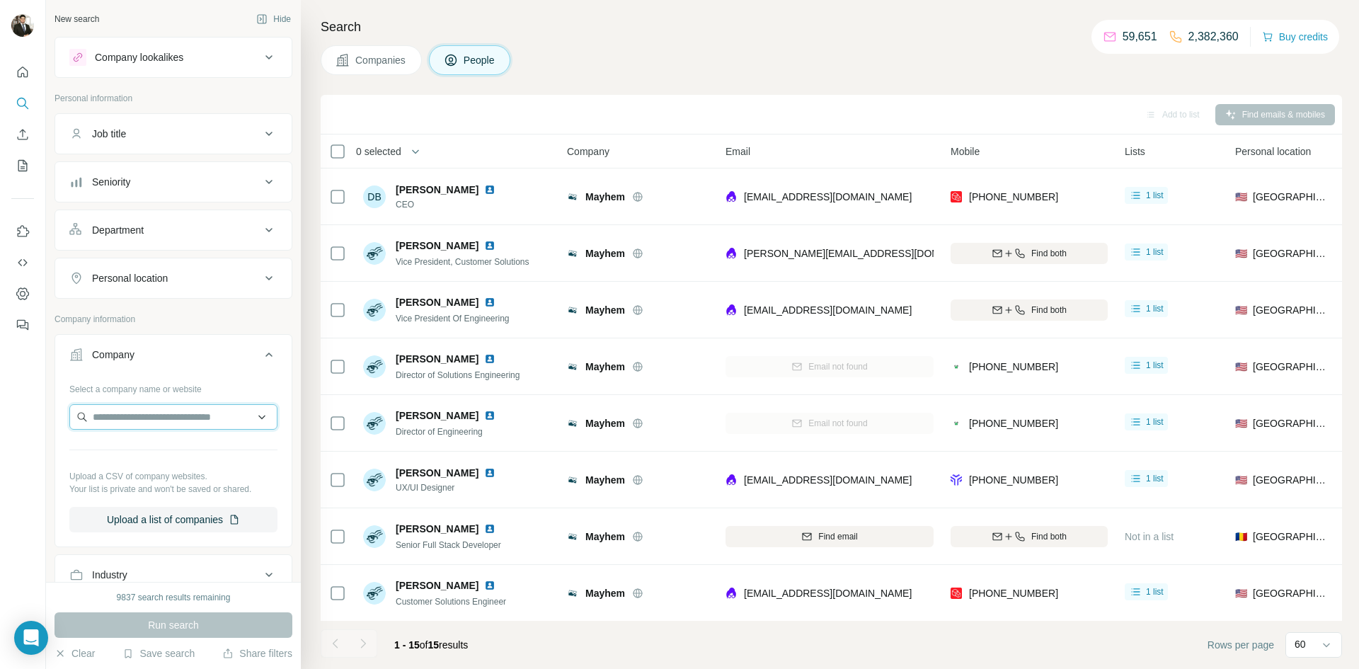
click at [115, 418] on input "text" at bounding box center [173, 416] width 208 height 25
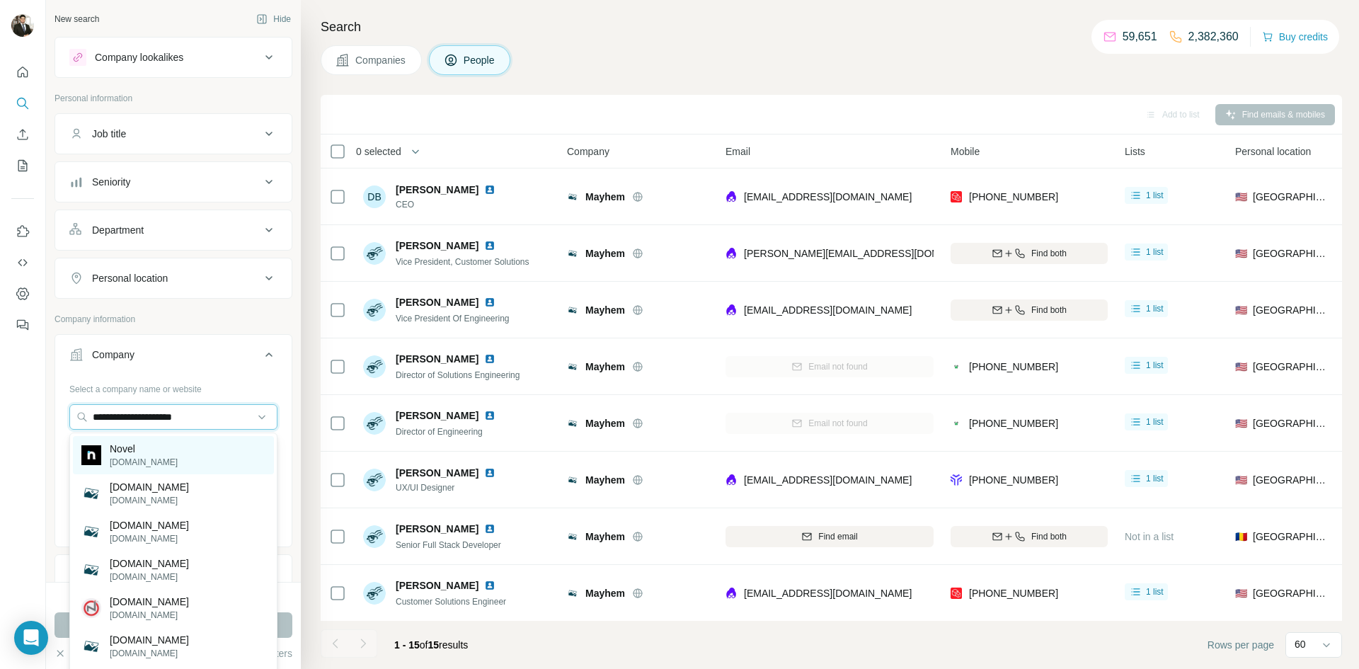
type input "**********"
click at [161, 452] on div "Novel novel.com" at bounding box center [173, 455] width 201 height 38
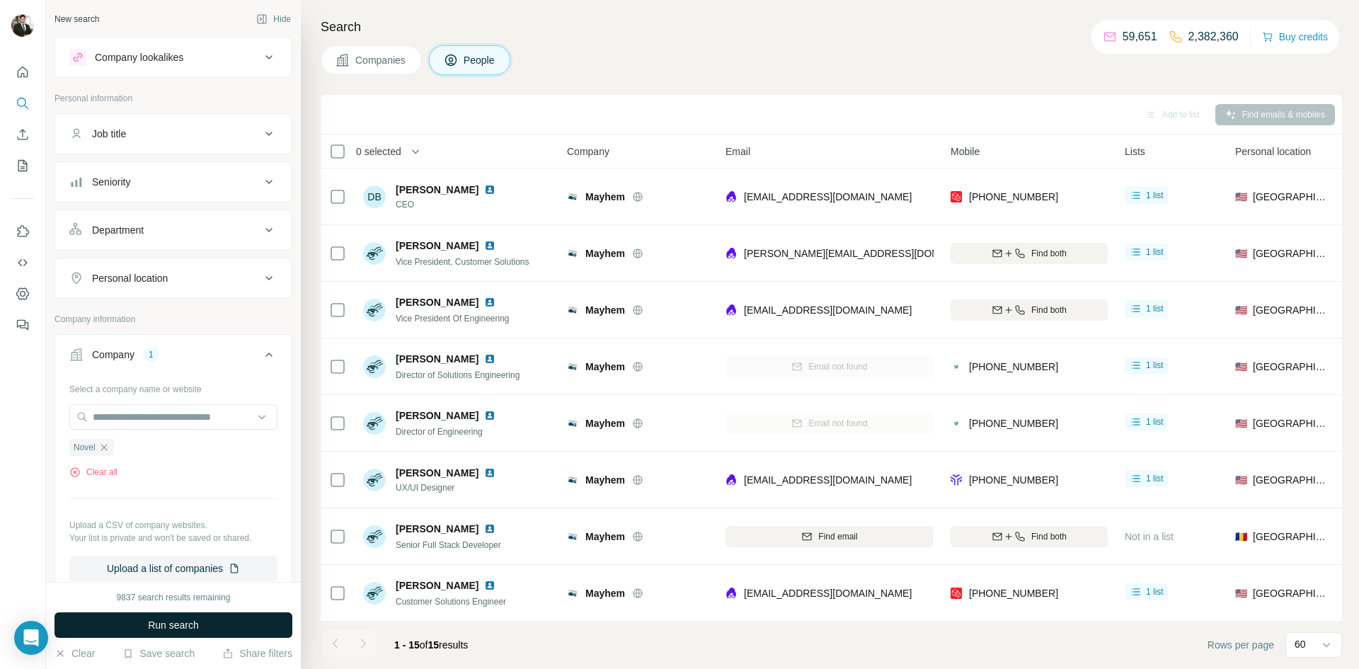
click at [199, 627] on span "Run search" at bounding box center [173, 625] width 51 height 14
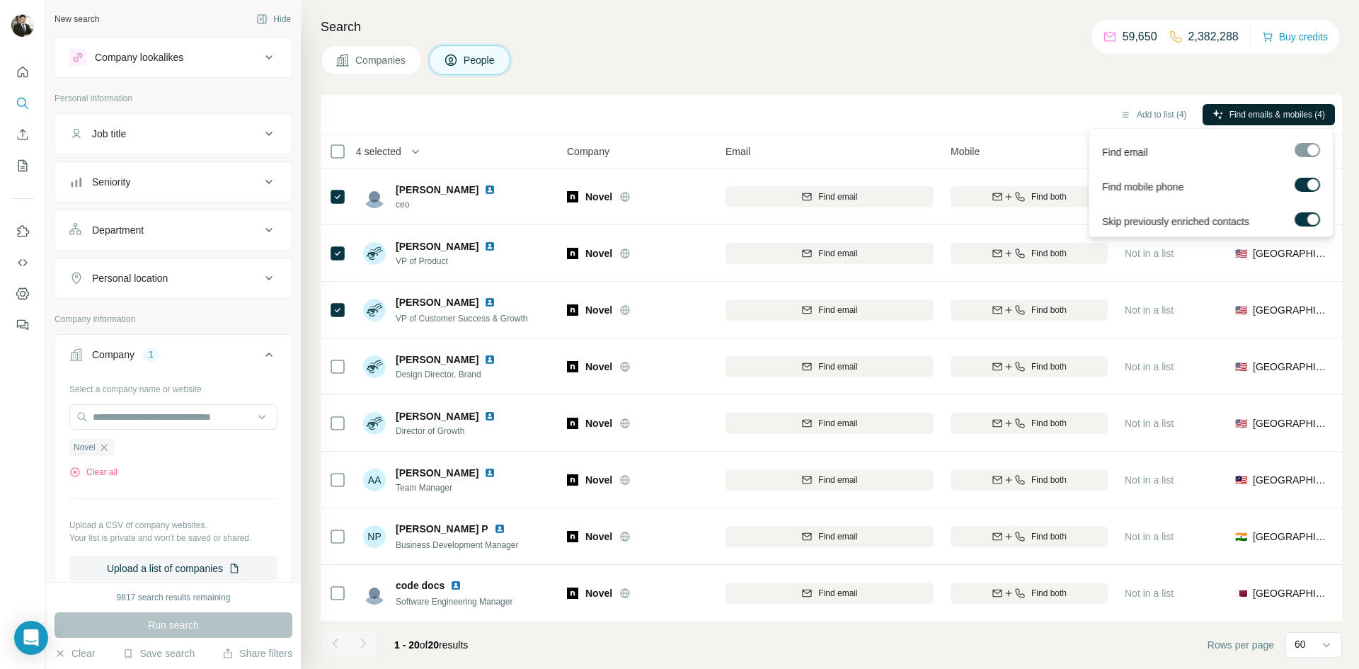
click at [1262, 107] on button "Find emails & mobiles (4)" at bounding box center [1268, 114] width 132 height 21
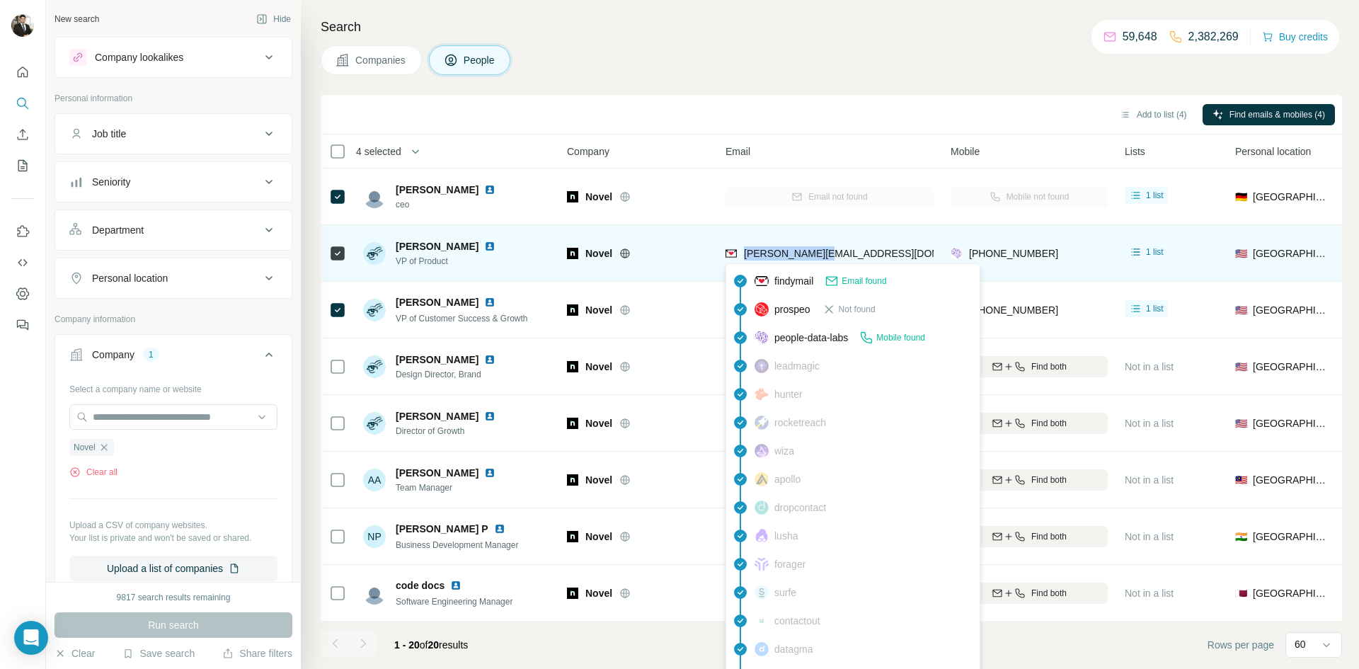
drag, startPoint x: 842, startPoint y: 256, endPoint x: 746, endPoint y: 256, distance: 96.2
click at [746, 256] on div "akhil@novel.com" at bounding box center [829, 253] width 208 height 39
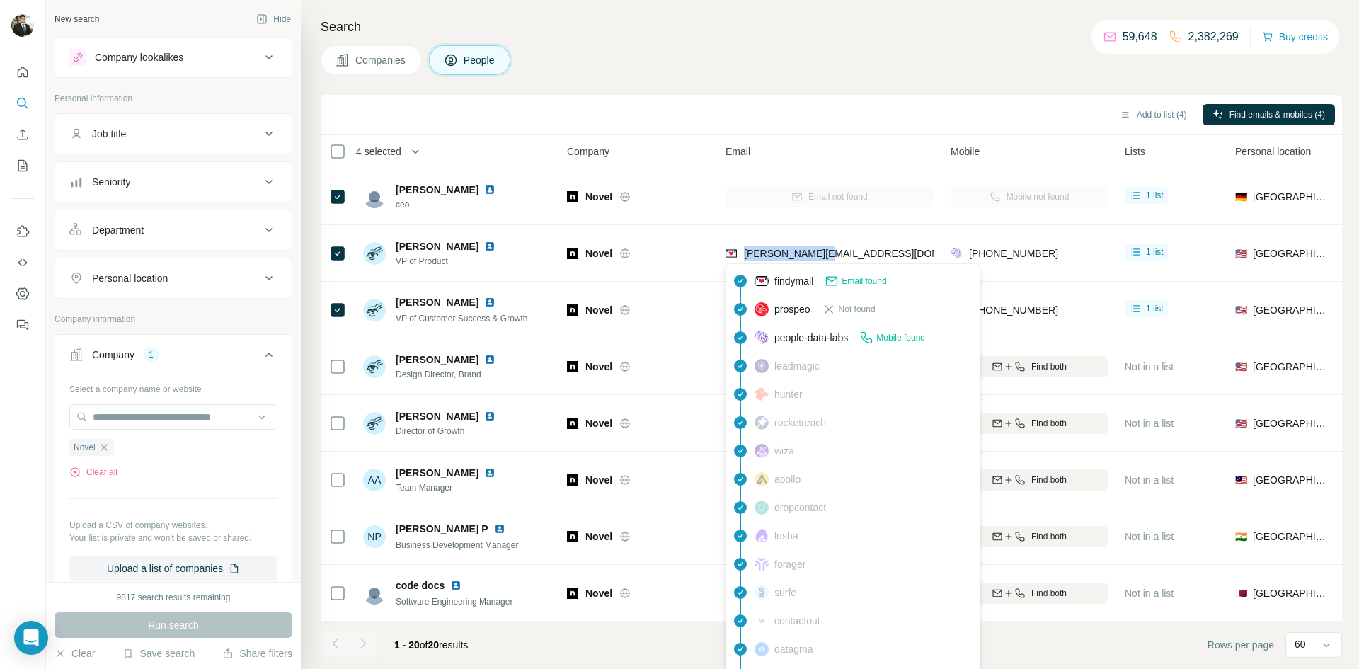
copy span "akhil@novel.com"
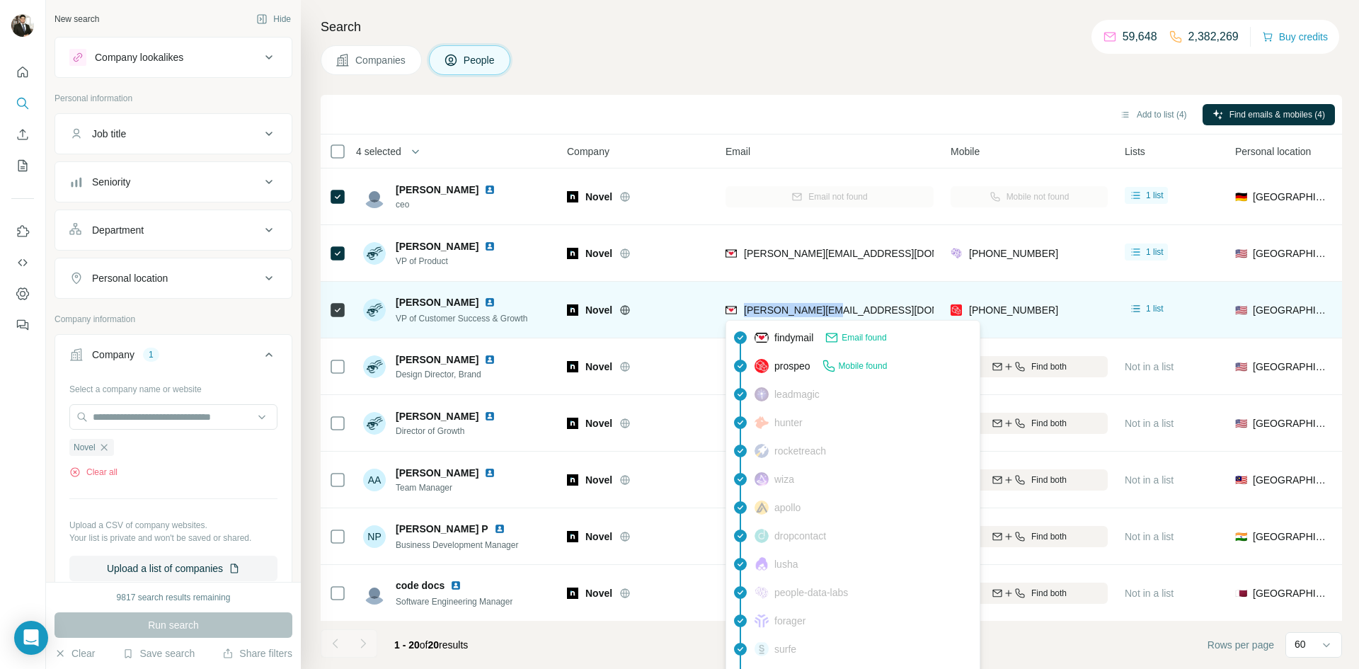
drag, startPoint x: 843, startPoint y: 311, endPoint x: 742, endPoint y: 315, distance: 100.5
click at [742, 315] on div "ismail@novel.com" at bounding box center [829, 309] width 208 height 39
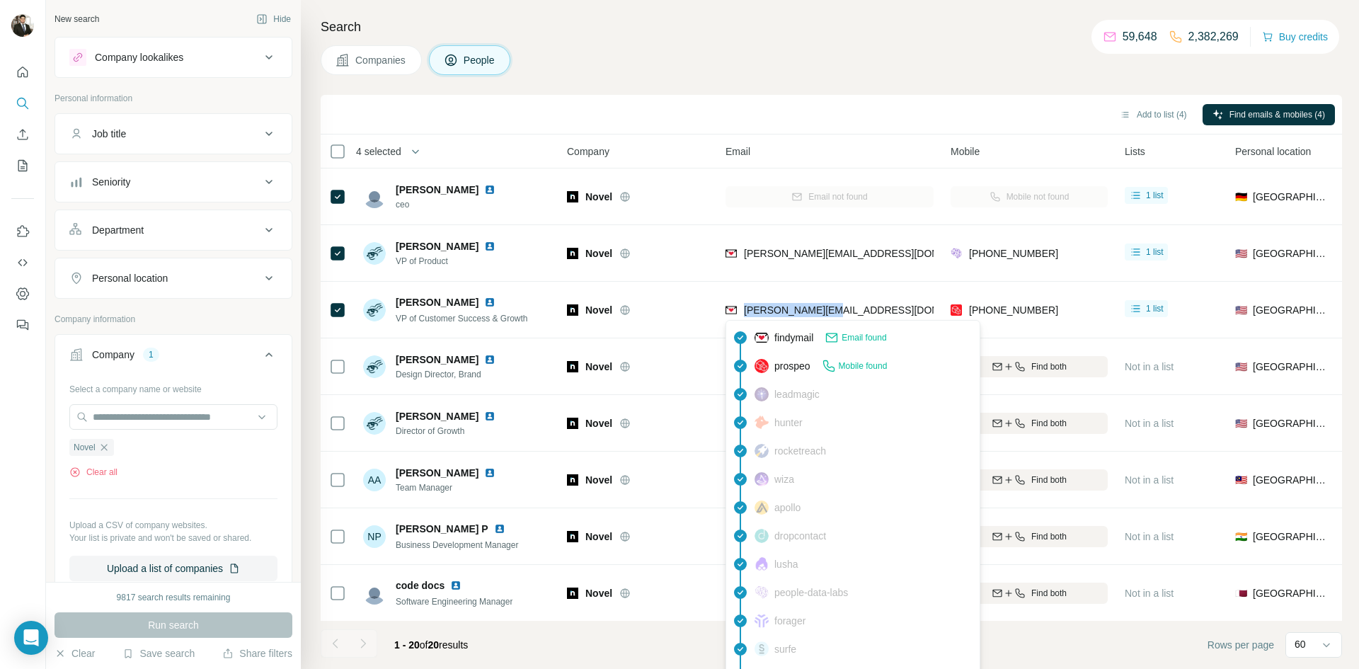
copy span "ismail@novel.com"
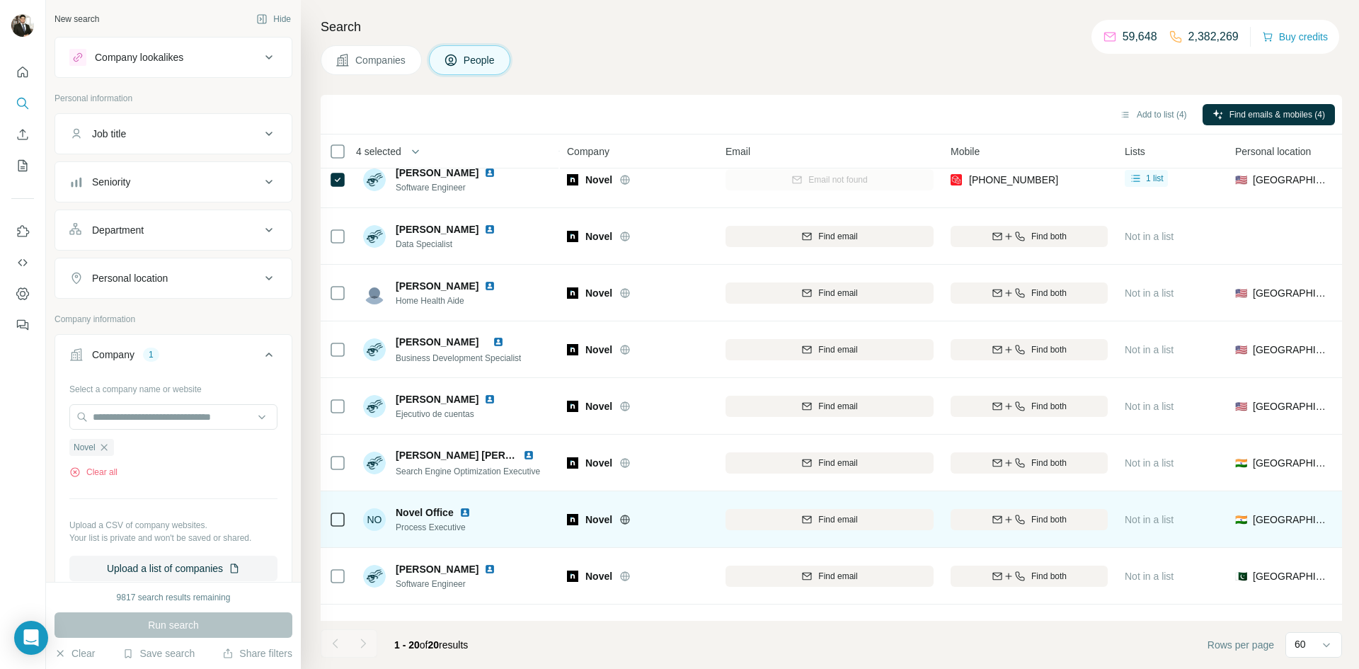
scroll to position [595, 0]
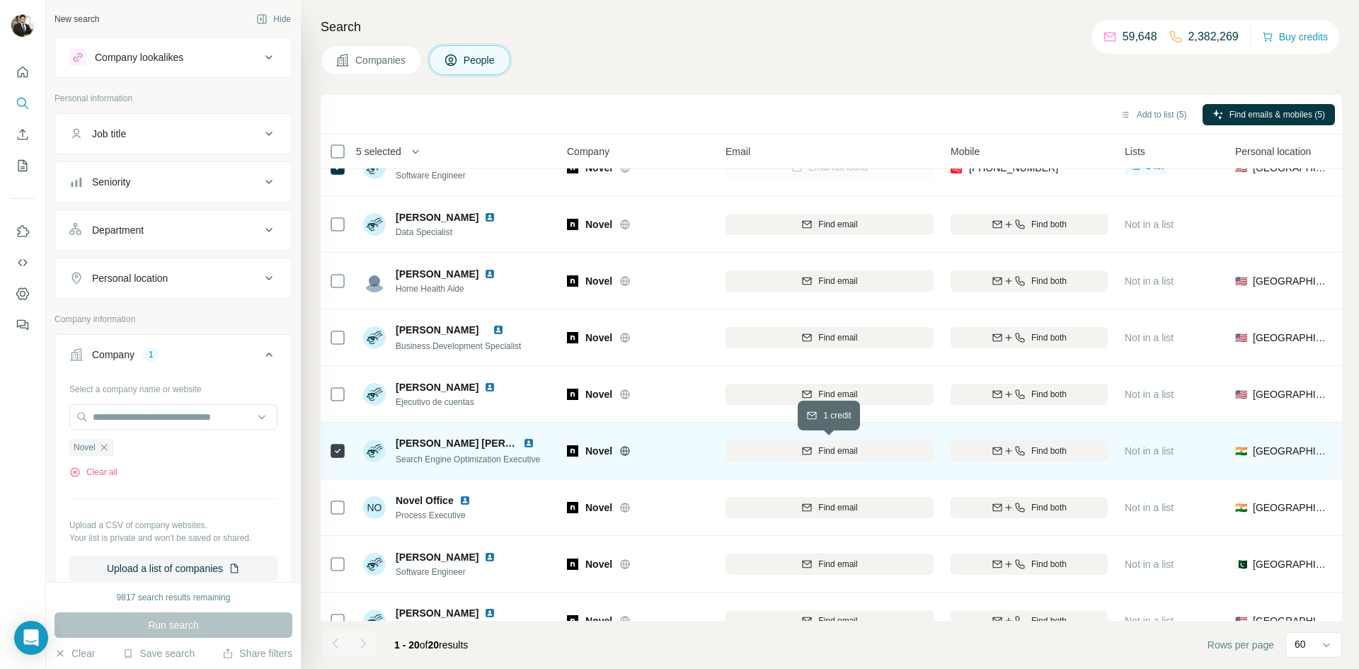
click at [836, 455] on span "Find email" at bounding box center [837, 450] width 39 height 13
